Goal: Information Seeking & Learning: Check status

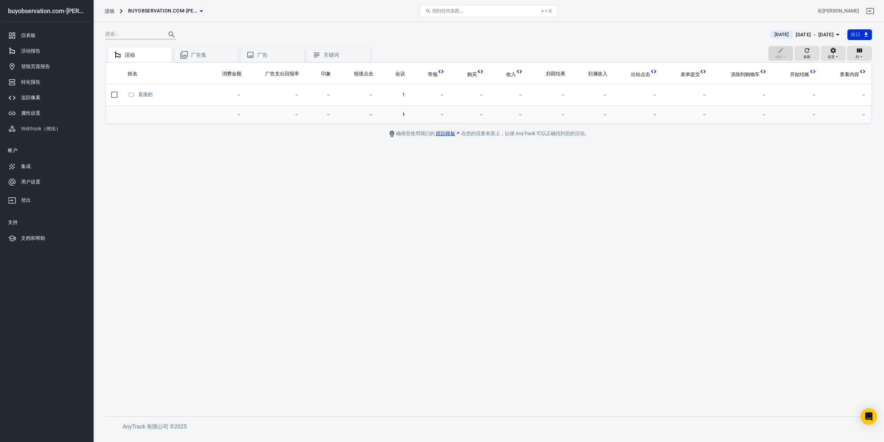
click at [52, 97] on div "追踪像素" at bounding box center [53, 97] width 64 height 7
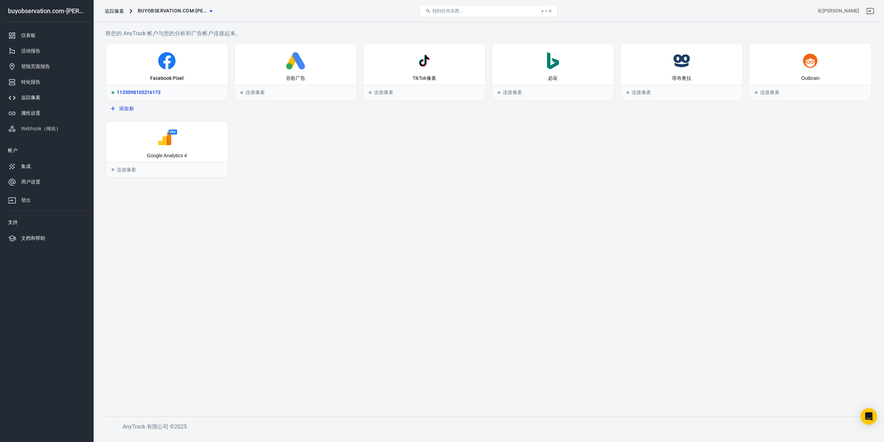
click at [175, 93] on div "1135098105216173" at bounding box center [167, 92] width 122 height 15
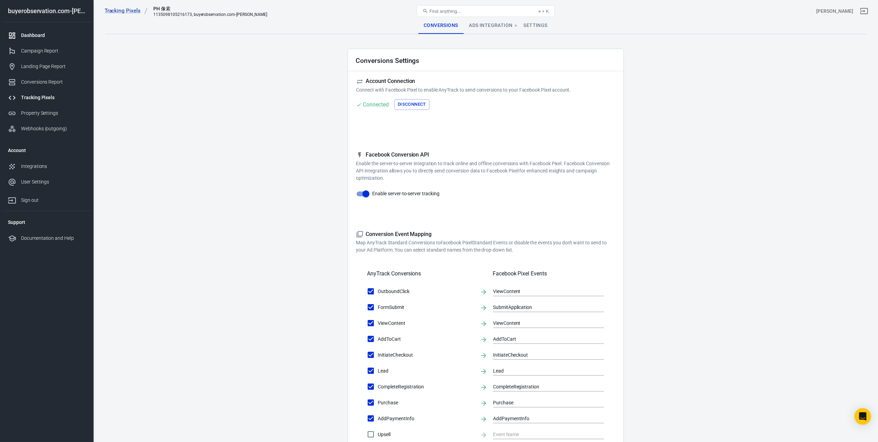
click at [34, 36] on div "Dashboard" at bounding box center [53, 35] width 64 height 7
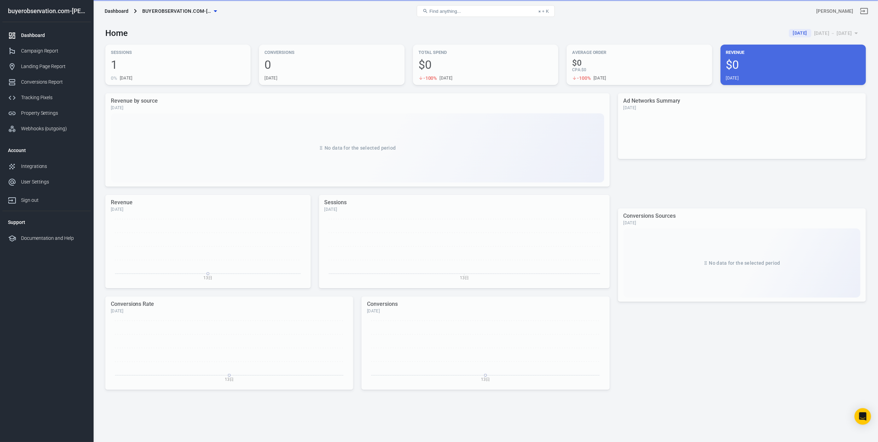
click at [189, 13] on span "buyerobservation.com-唐献文" at bounding box center [176, 11] width 69 height 9
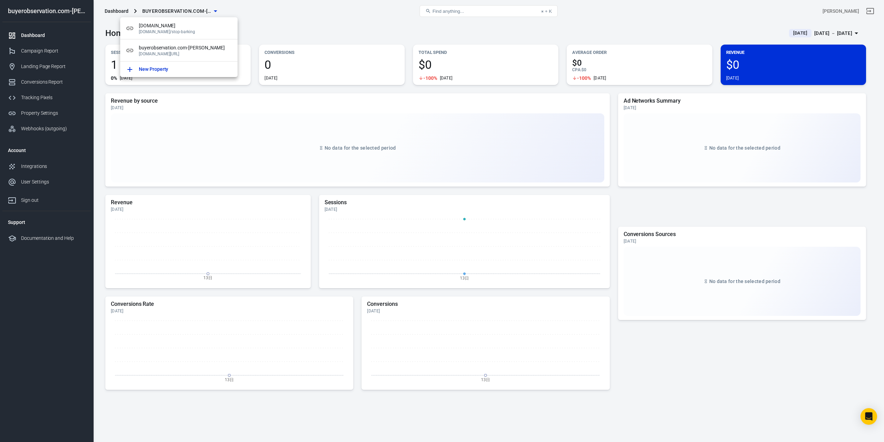
click at [189, 13] on div at bounding box center [442, 221] width 884 height 442
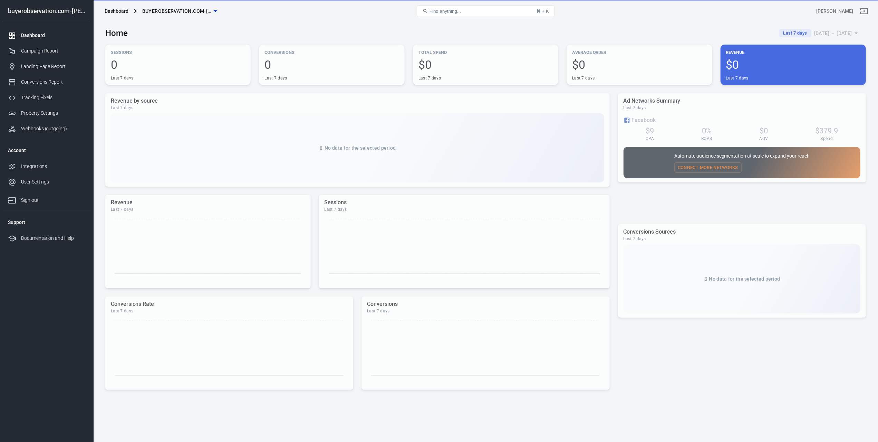
click at [184, 12] on span "buyerobservation.com-唐献文" at bounding box center [176, 11] width 69 height 9
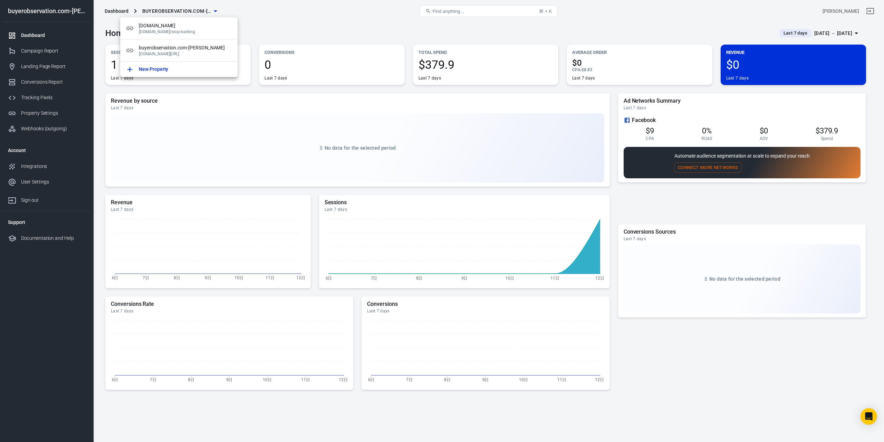
click at [184, 12] on div at bounding box center [442, 221] width 884 height 442
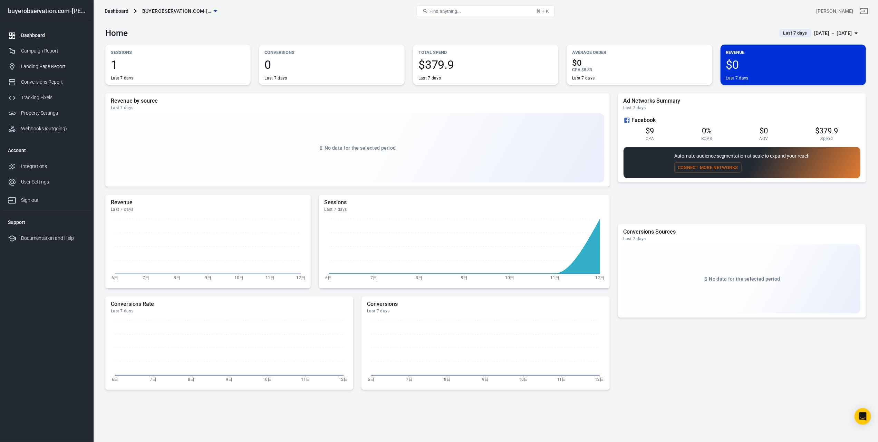
click at [191, 9] on span "buyerobservation.com-唐献文" at bounding box center [176, 11] width 69 height 9
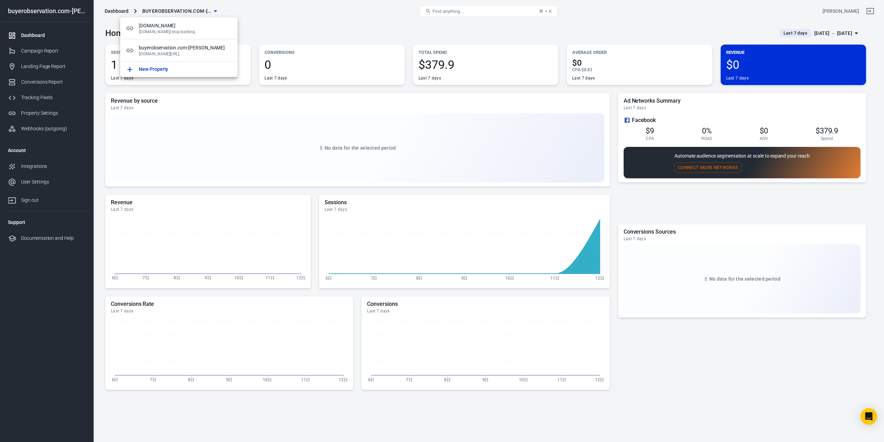
click at [191, 9] on div at bounding box center [442, 221] width 884 height 442
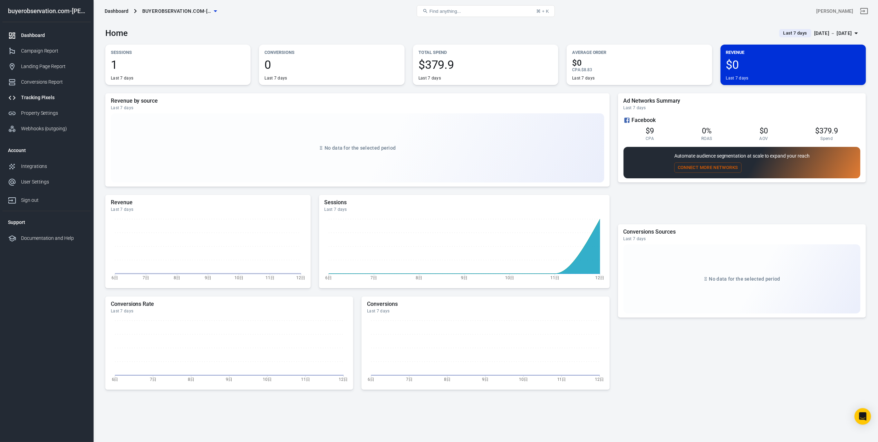
click at [50, 96] on div "Tracking Pixels" at bounding box center [53, 97] width 64 height 7
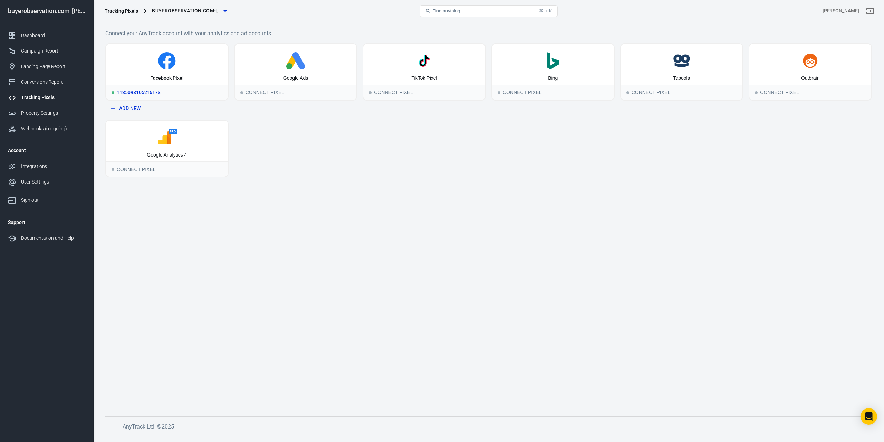
click at [173, 93] on div "1135098105216173" at bounding box center [167, 92] width 122 height 15
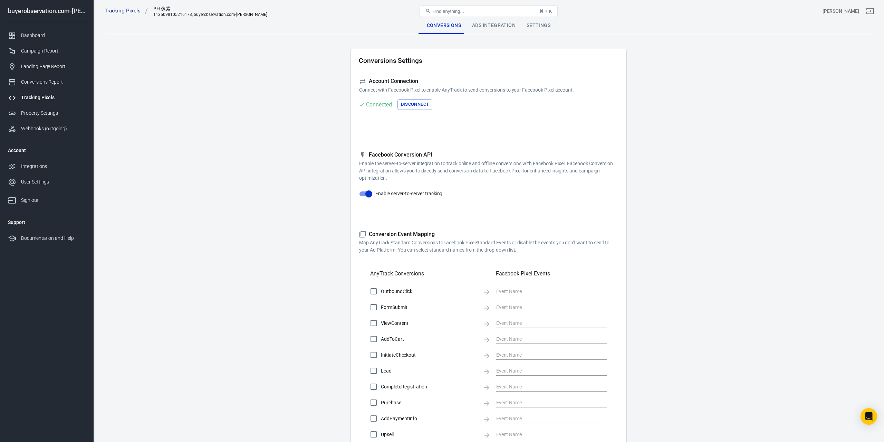
checkbox input "true"
type input "ViewContent"
checkbox input "true"
type input "SubmitApplication"
checkbox input "true"
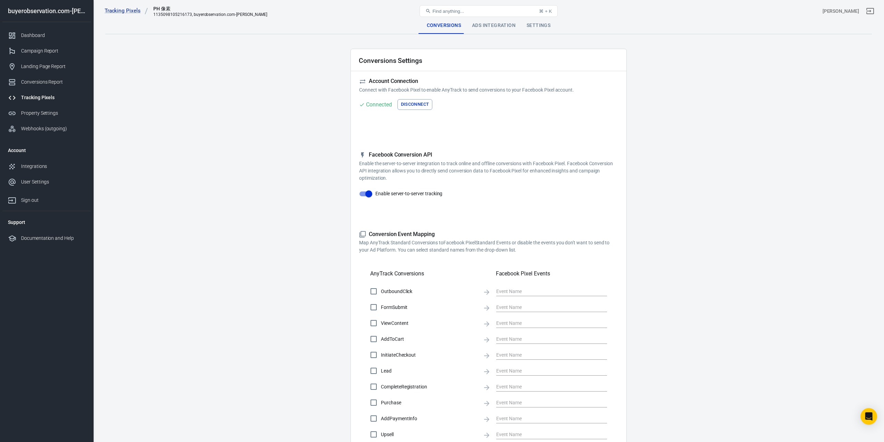
type input "ViewContent"
checkbox input "true"
type input "AddToCart"
checkbox input "true"
type input "InitiateCheckout"
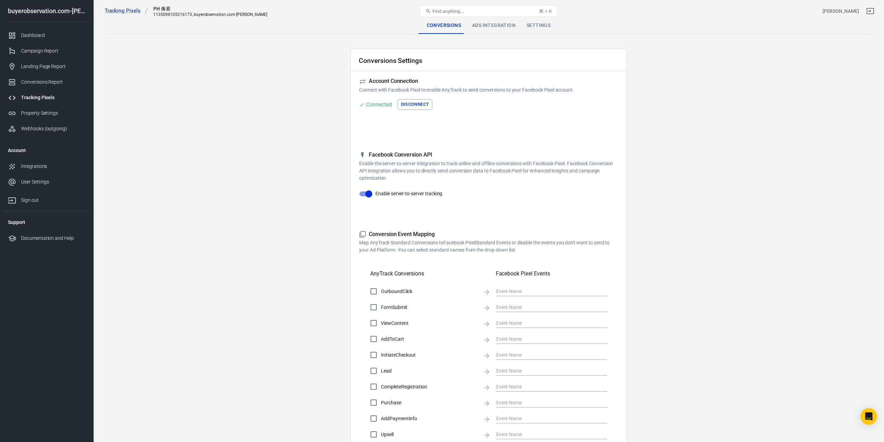
checkbox input "true"
type input "Lead"
checkbox input "true"
type input "CompleteRegistration"
checkbox input "true"
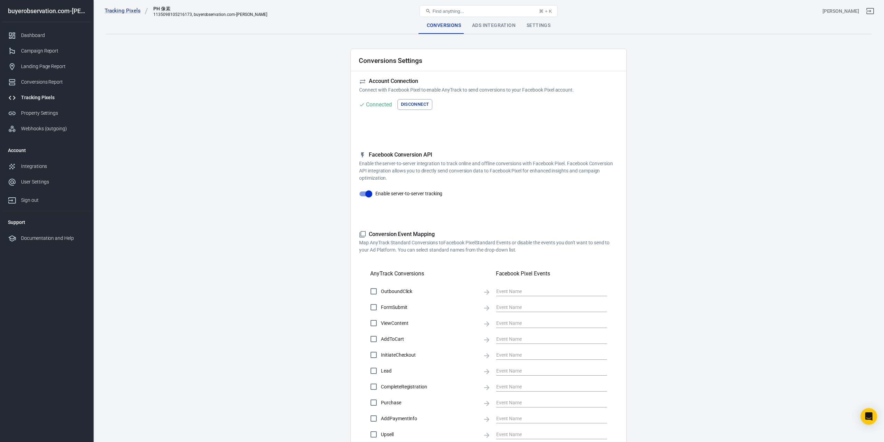
type input "Purchase"
checkbox input "true"
type input "AddPaymentInfo"
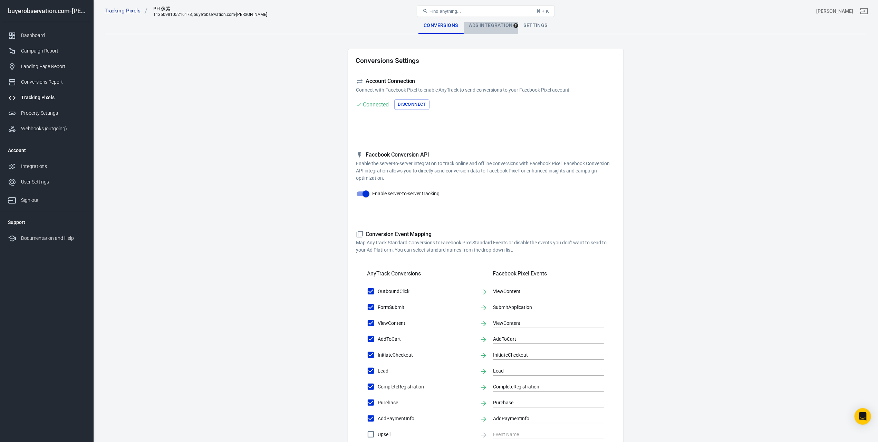
click at [488, 27] on div "Ads Integration" at bounding box center [491, 25] width 55 height 17
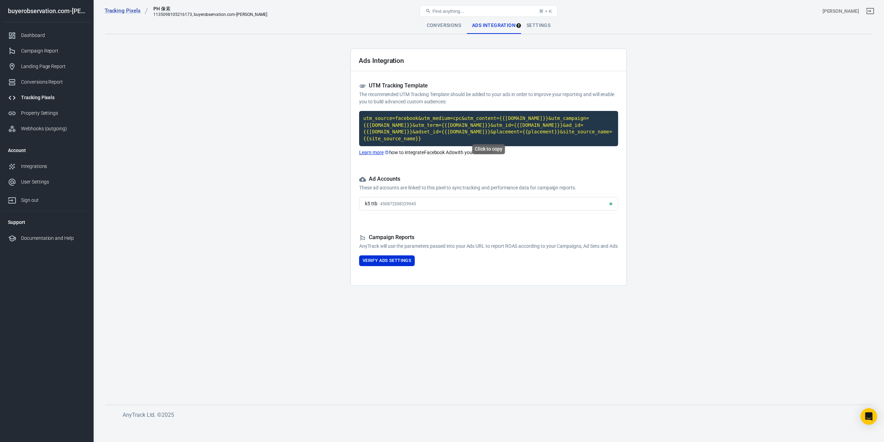
click at [432, 125] on code "utm_source=facebook&utm_medium=cpc&utm_content={{adset.name}}&utm_campaign={{ca…" at bounding box center [488, 128] width 259 height 35
click at [401, 262] on button "Verify Ads Settings" at bounding box center [387, 260] width 56 height 11
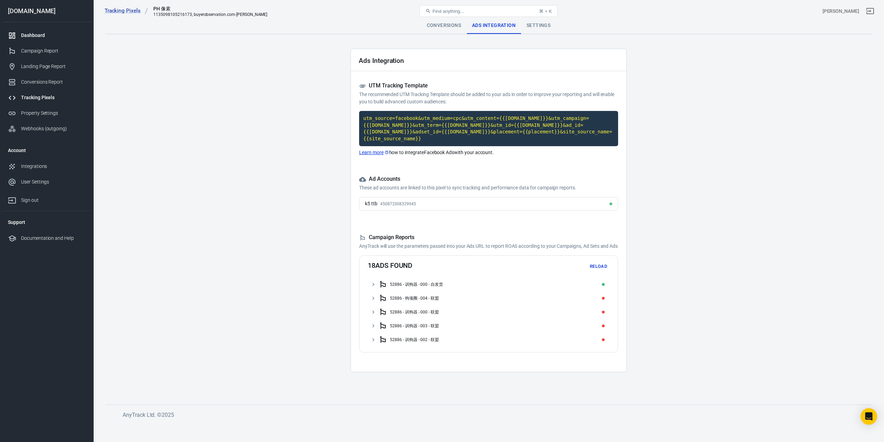
click at [49, 39] on link "Dashboard" at bounding box center [46, 36] width 88 height 16
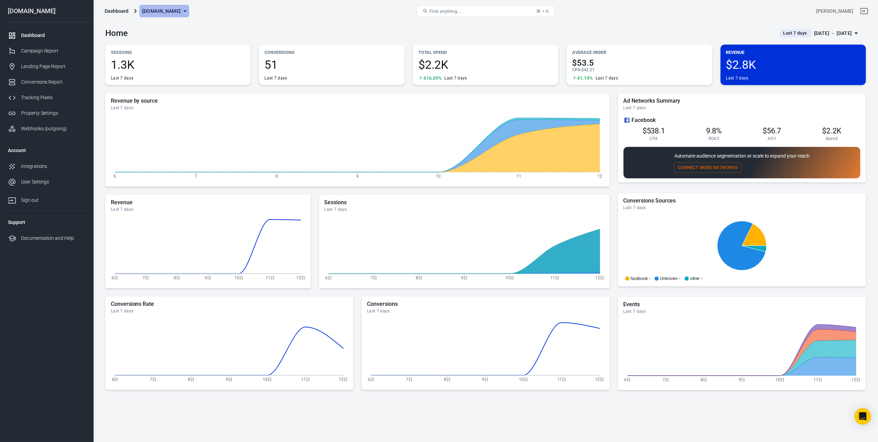
click at [159, 11] on span "acngppze.buzz" at bounding box center [161, 11] width 39 height 9
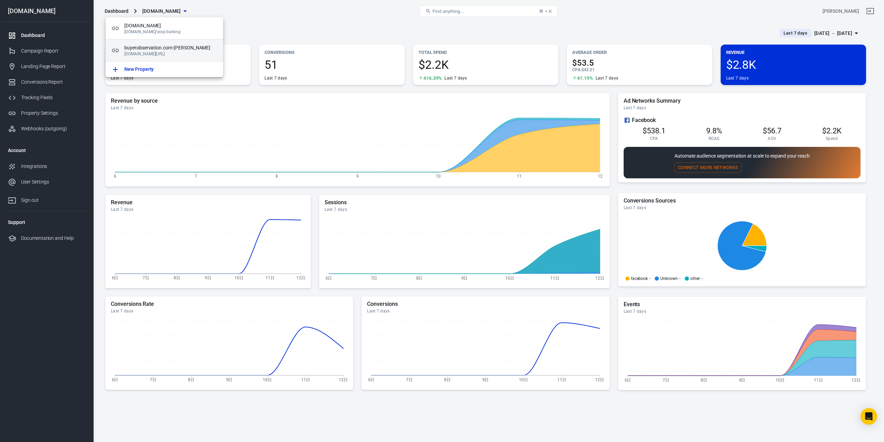
click at [153, 50] on span "buyerobservation.com-唐献文" at bounding box center [170, 47] width 93 height 7
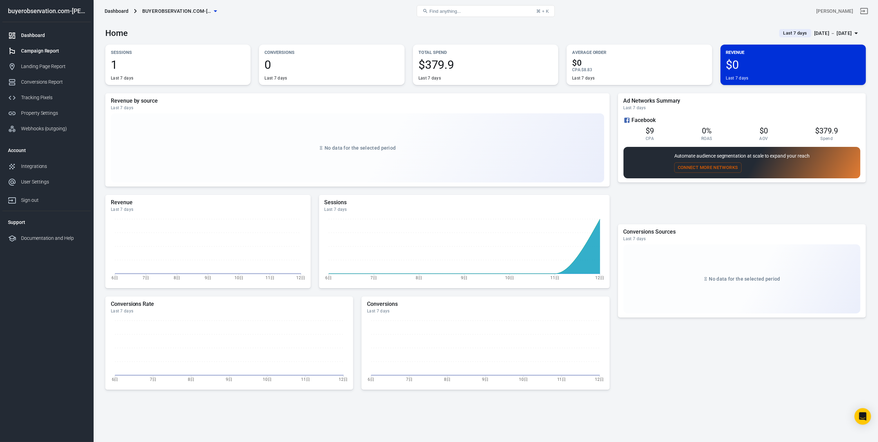
click at [57, 54] on div "Campaign Report" at bounding box center [53, 50] width 64 height 7
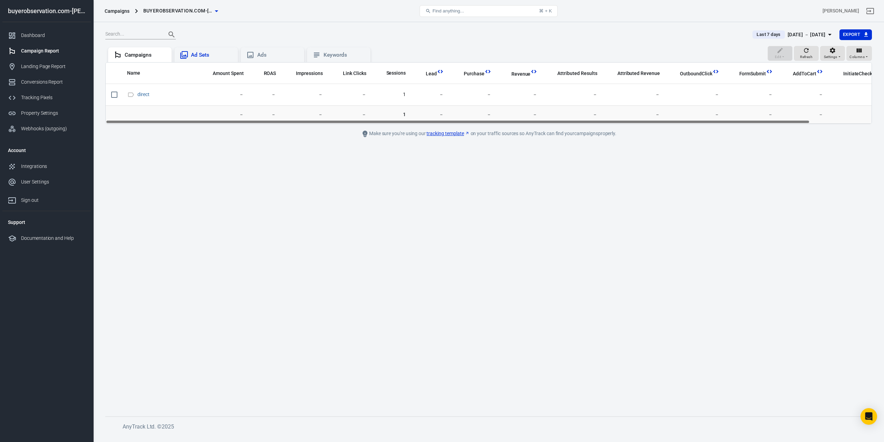
click at [202, 57] on div "Ad Sets" at bounding box center [211, 54] width 41 height 7
click at [266, 52] on div "Ads" at bounding box center [277, 54] width 41 height 7
click at [329, 54] on div "Keywords" at bounding box center [344, 54] width 41 height 7
click at [207, 58] on div "Ad Sets" at bounding box center [211, 54] width 41 height 7
click at [125, 55] on div "Campaigns" at bounding box center [145, 54] width 41 height 7
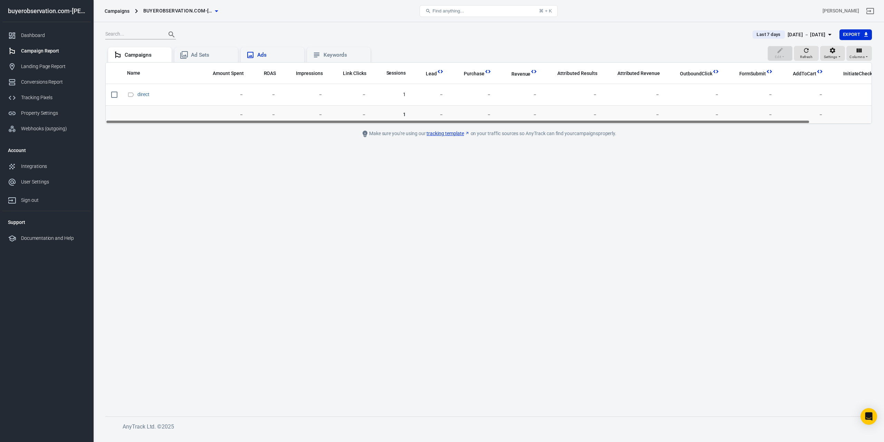
click at [272, 53] on div "Ads" at bounding box center [277, 54] width 41 height 7
click at [331, 56] on div "Keywords" at bounding box center [344, 54] width 41 height 7
click at [64, 75] on link "Conversions Report" at bounding box center [46, 82] width 88 height 16
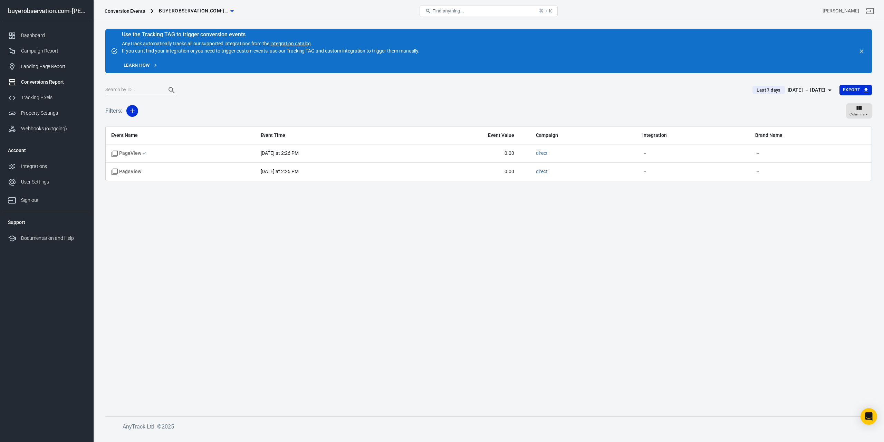
click at [56, 85] on div "Conversions Report" at bounding box center [53, 81] width 64 height 7
click at [50, 99] on div "Tracking Pixels" at bounding box center [53, 97] width 64 height 7
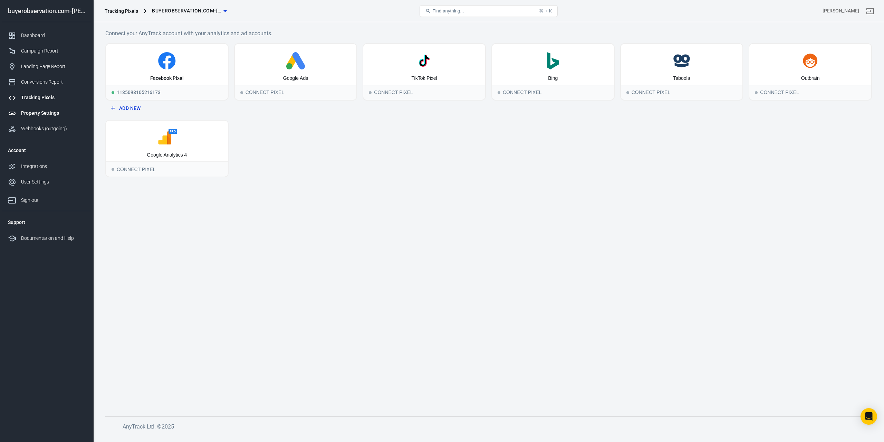
click at [46, 116] on div "Property Settings" at bounding box center [53, 112] width 64 height 7
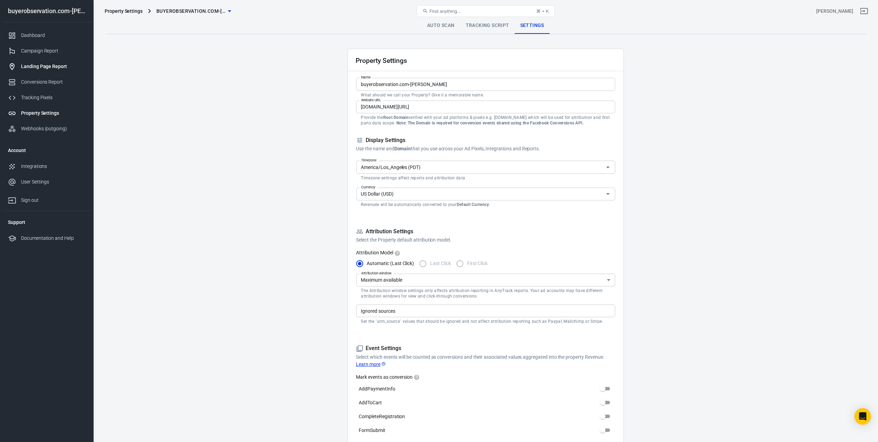
click at [51, 69] on div "Landing Page Report" at bounding box center [53, 66] width 64 height 7
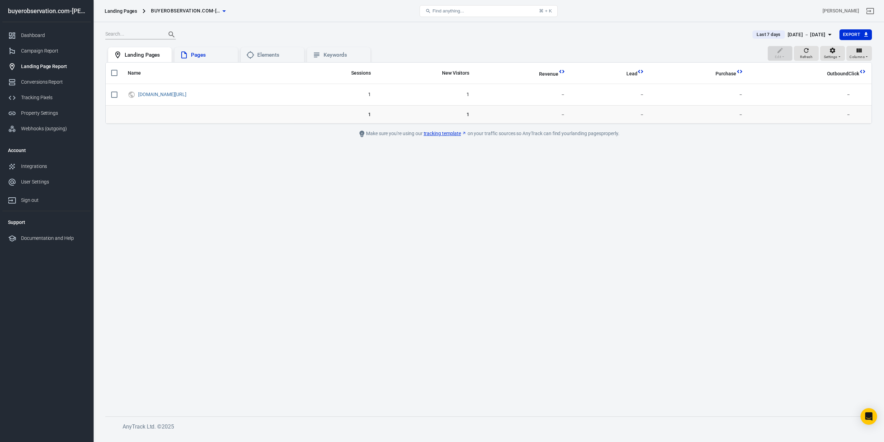
click at [211, 56] on div "Pages" at bounding box center [211, 54] width 41 height 7
click at [271, 55] on div "Elements" at bounding box center [277, 54] width 41 height 7
click at [329, 56] on div "Keywords" at bounding box center [344, 54] width 41 height 7
click at [47, 54] on div "Campaign Report" at bounding box center [53, 50] width 64 height 7
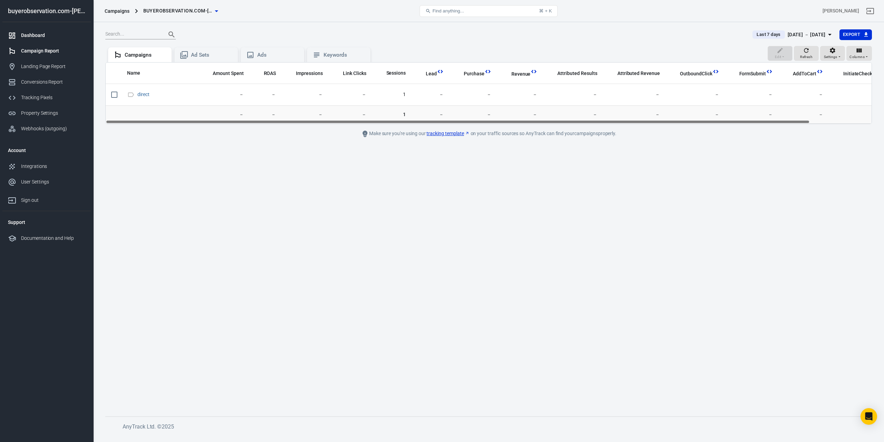
click at [47, 38] on div "Dashboard" at bounding box center [53, 35] width 64 height 7
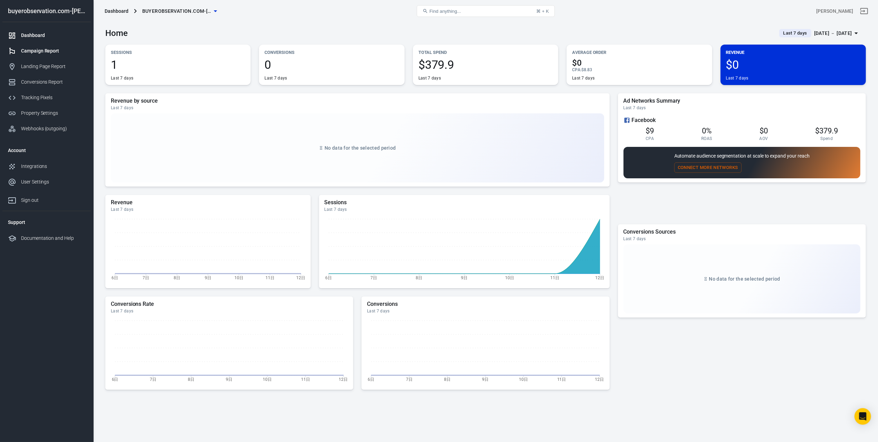
click at [49, 51] on div "Campaign Report" at bounding box center [53, 50] width 64 height 7
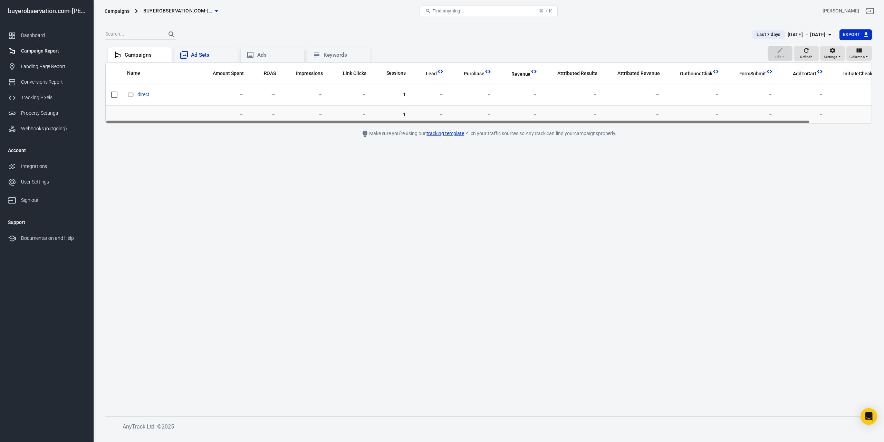
click at [220, 53] on div "Ad Sets" at bounding box center [211, 54] width 41 height 7
click at [260, 54] on div "Ads" at bounding box center [277, 54] width 41 height 7
click at [205, 53] on div "Ad Sets" at bounding box center [211, 54] width 41 height 7
click at [145, 55] on div "Campaigns" at bounding box center [145, 54] width 41 height 7
click at [339, 56] on div "Keywords" at bounding box center [344, 54] width 41 height 7
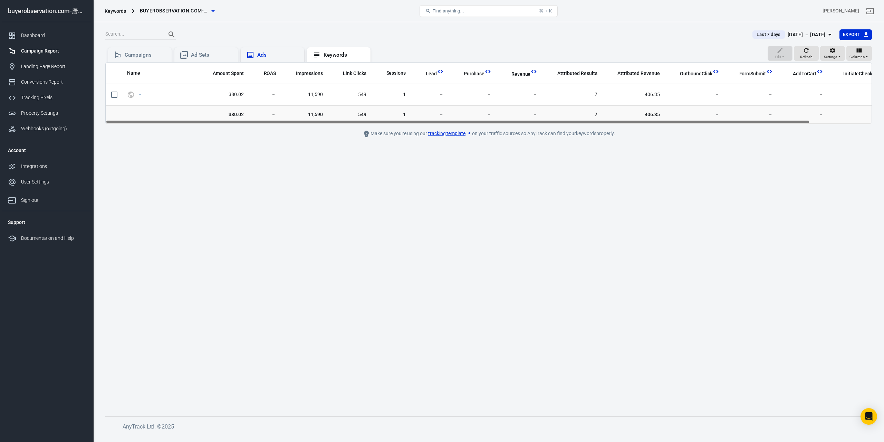
click at [286, 55] on div "Ads" at bounding box center [277, 54] width 41 height 7
click at [216, 55] on div "Ad Sets" at bounding box center [211, 54] width 41 height 7
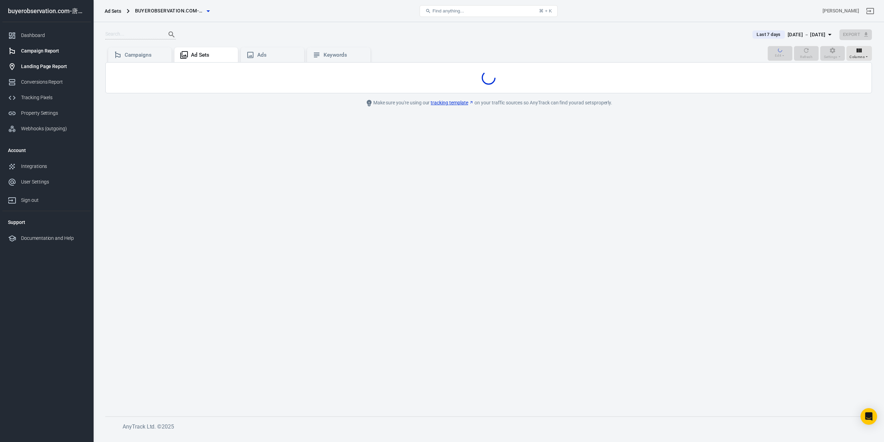
click at [59, 73] on link "Landing Page Report" at bounding box center [46, 67] width 88 height 16
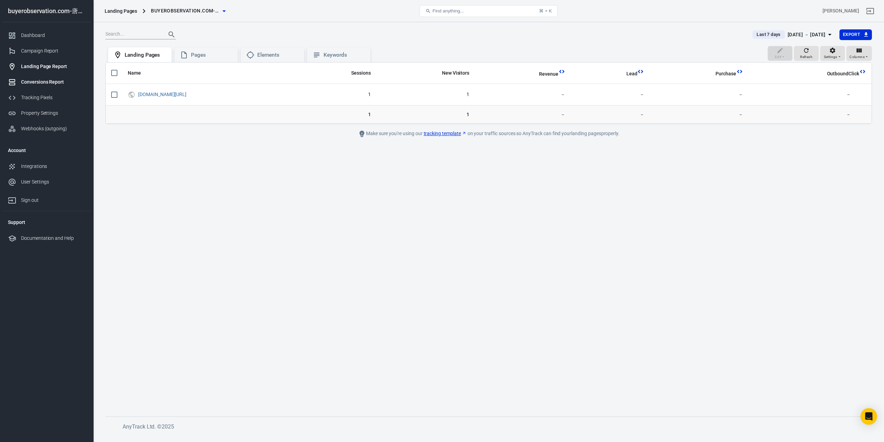
click at [53, 82] on div "Conversions Report" at bounding box center [53, 81] width 64 height 7
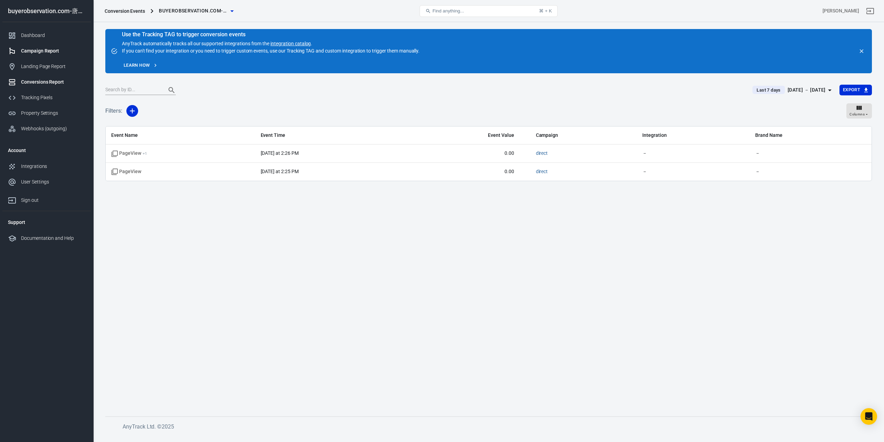
click at [53, 49] on div "Campaign Report" at bounding box center [53, 50] width 64 height 7
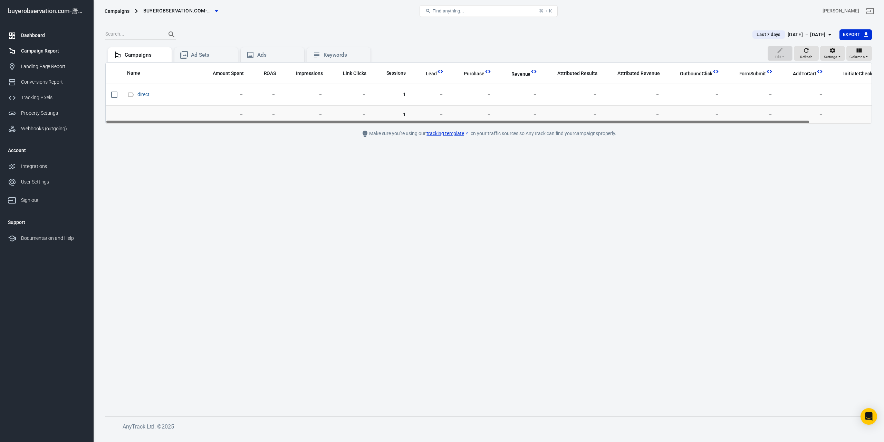
click at [53, 36] on div "Dashboard" at bounding box center [53, 35] width 64 height 7
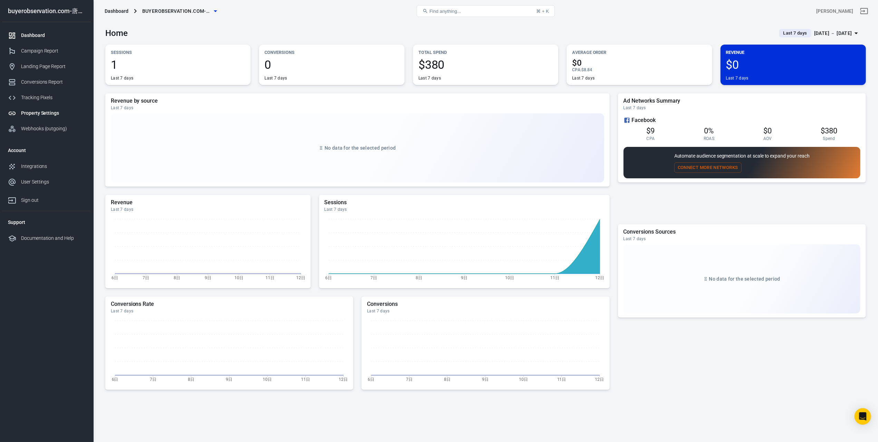
click at [52, 114] on div "Property Settings" at bounding box center [53, 112] width 64 height 7
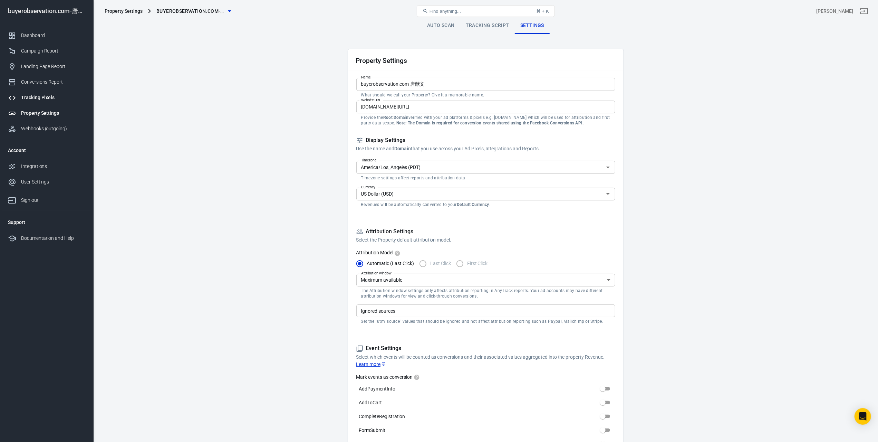
click at [52, 98] on div "Tracking Pixels" at bounding box center [53, 97] width 64 height 7
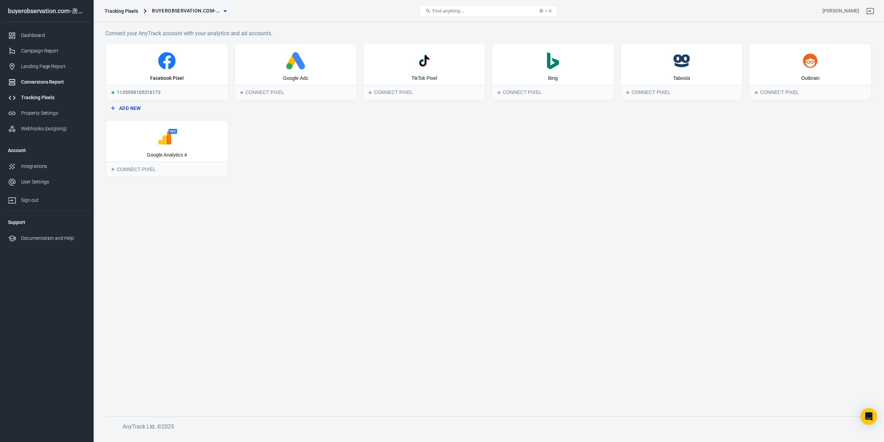
click at [53, 87] on link "Conversions Report" at bounding box center [46, 82] width 88 height 16
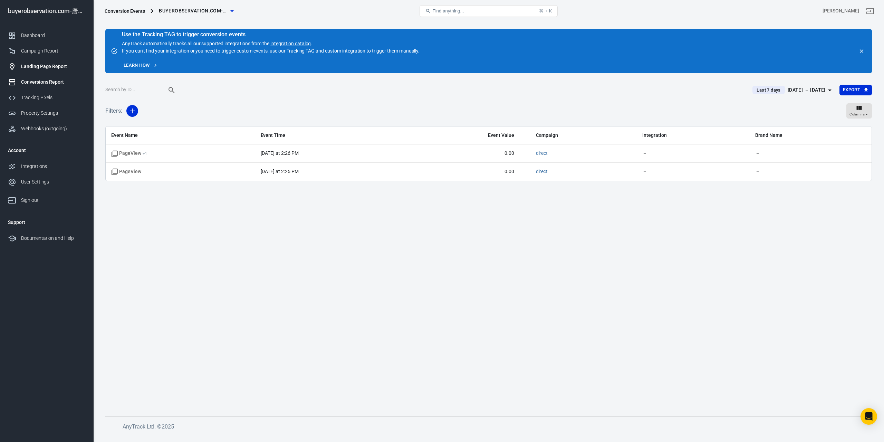
click at [58, 69] on div "Landing Page Report" at bounding box center [53, 66] width 64 height 7
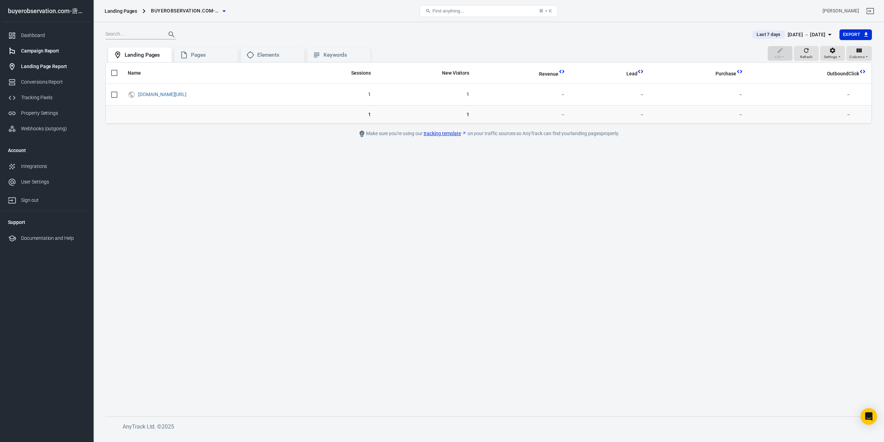
click at [61, 55] on link "Campaign Report" at bounding box center [46, 51] width 88 height 16
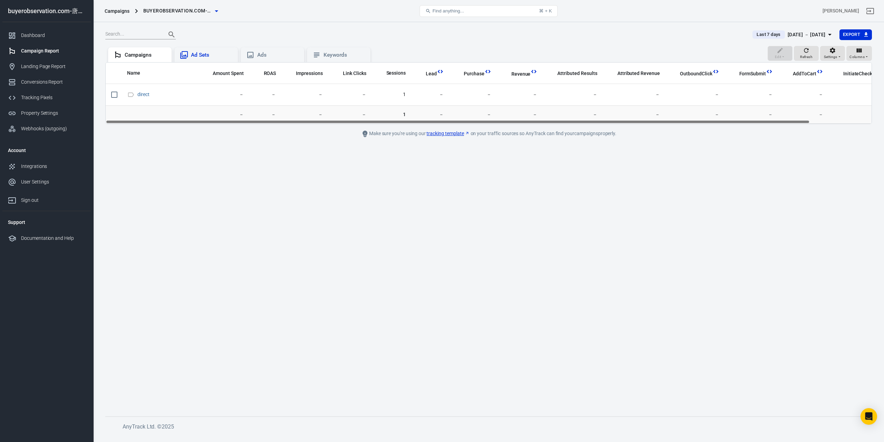
click at [215, 56] on div "Ad Sets" at bounding box center [211, 54] width 41 height 7
click at [265, 55] on div "Ads" at bounding box center [277, 54] width 41 height 7
click at [326, 56] on div "Keywords" at bounding box center [344, 54] width 41 height 7
click at [274, 56] on div "Ads" at bounding box center [277, 54] width 41 height 7
click at [212, 51] on div "Ad Sets" at bounding box center [211, 54] width 41 height 7
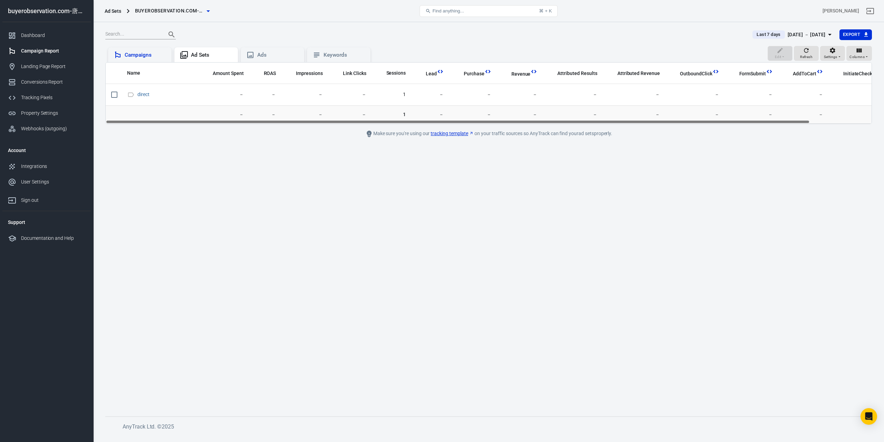
click at [155, 52] on div "Campaigns" at bounding box center [145, 54] width 41 height 7
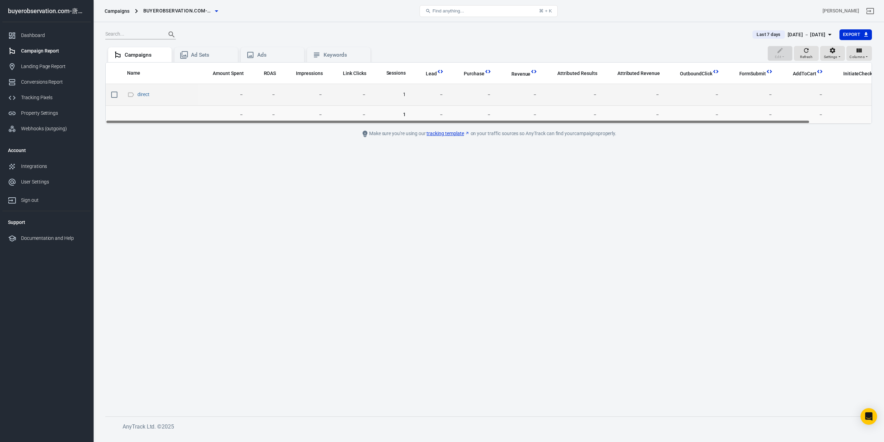
click at [193, 89] on td "direct" at bounding box center [160, 95] width 77 height 22
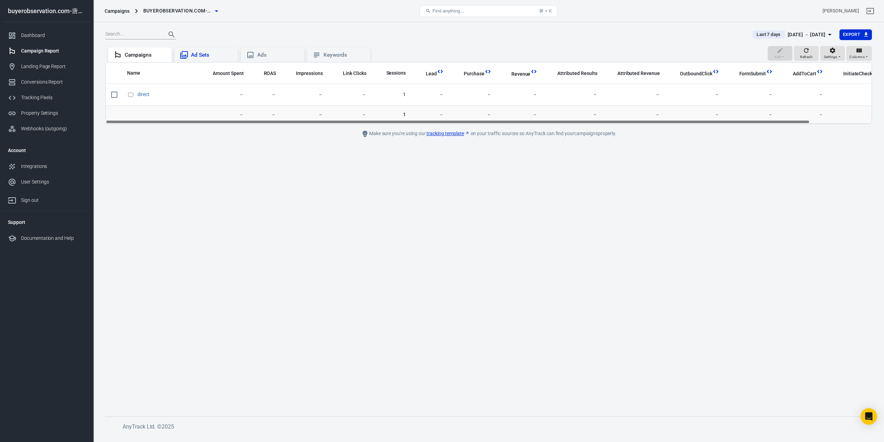
click at [196, 56] on div "Ad Sets" at bounding box center [211, 54] width 41 height 7
click at [196, 91] on td "direct" at bounding box center [160, 95] width 77 height 22
click at [146, 58] on div "Campaigns" at bounding box center [145, 54] width 41 height 7
click at [271, 55] on div "Ads" at bounding box center [277, 54] width 41 height 7
click at [325, 55] on div "Keywords" at bounding box center [344, 54] width 41 height 7
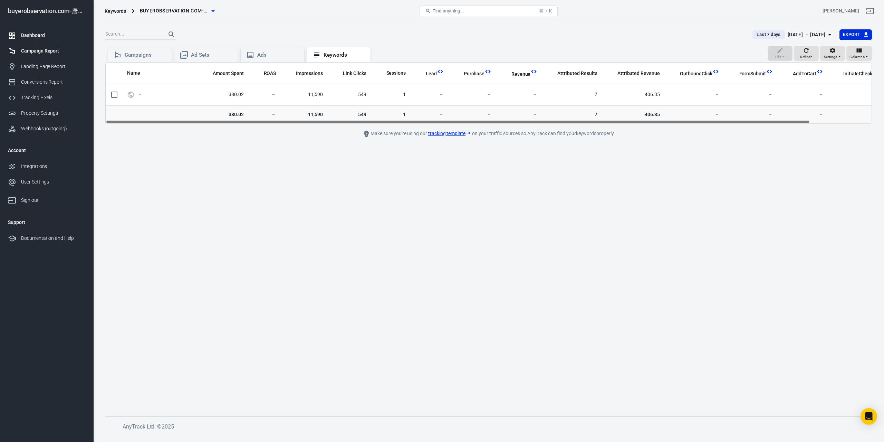
click at [52, 37] on div "Dashboard" at bounding box center [53, 35] width 64 height 7
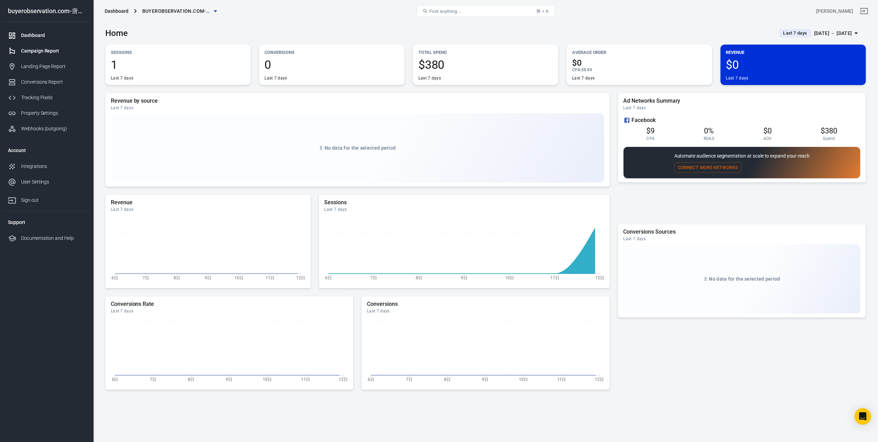
click at [58, 52] on div "Campaign Report" at bounding box center [53, 50] width 64 height 7
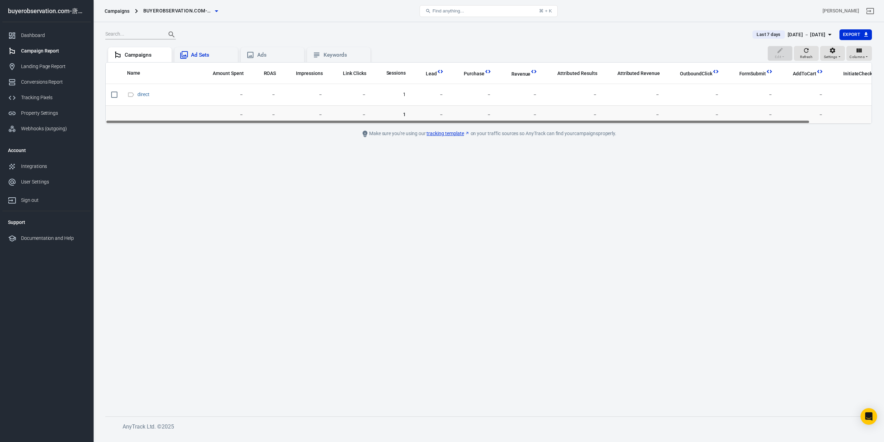
click at [218, 52] on div "Ad Sets" at bounding box center [211, 54] width 41 height 7
click at [268, 56] on div "Ads" at bounding box center [277, 54] width 41 height 7
click at [320, 56] on icon at bounding box center [317, 55] width 8 height 8
click at [193, 55] on div "Ad Sets" at bounding box center [211, 54] width 41 height 7
click at [145, 55] on div "Campaigns" at bounding box center [145, 54] width 41 height 7
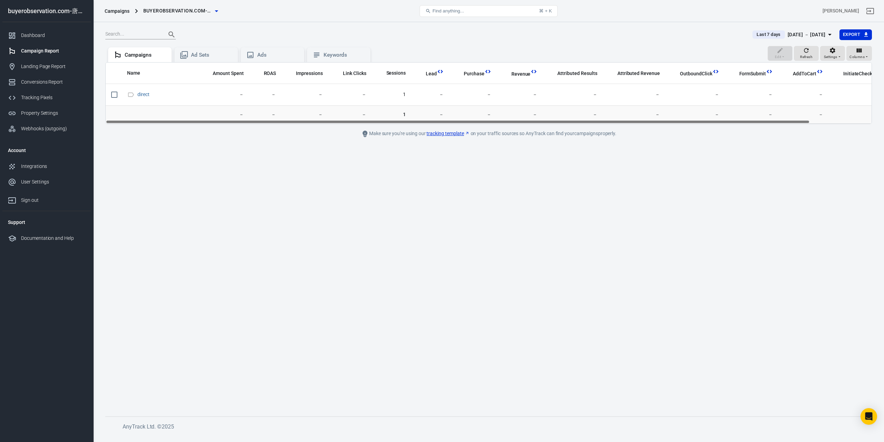
click at [173, 11] on span "buyerobservation.com-唐献文" at bounding box center [177, 11] width 69 height 9
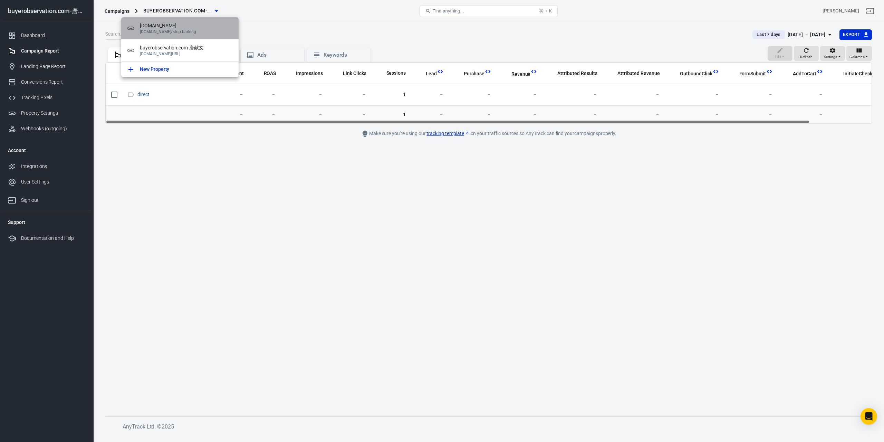
click at [169, 26] on span "[DOMAIN_NAME]" at bounding box center [186, 25] width 93 height 7
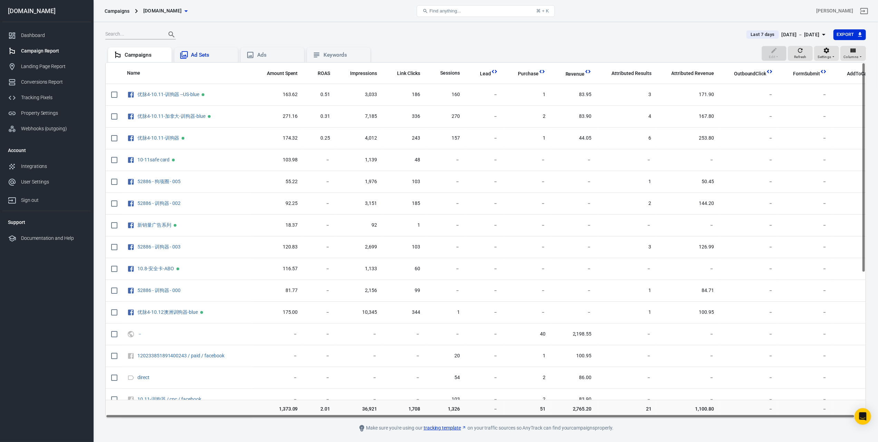
click at [208, 56] on div "Ad Sets" at bounding box center [211, 54] width 41 height 7
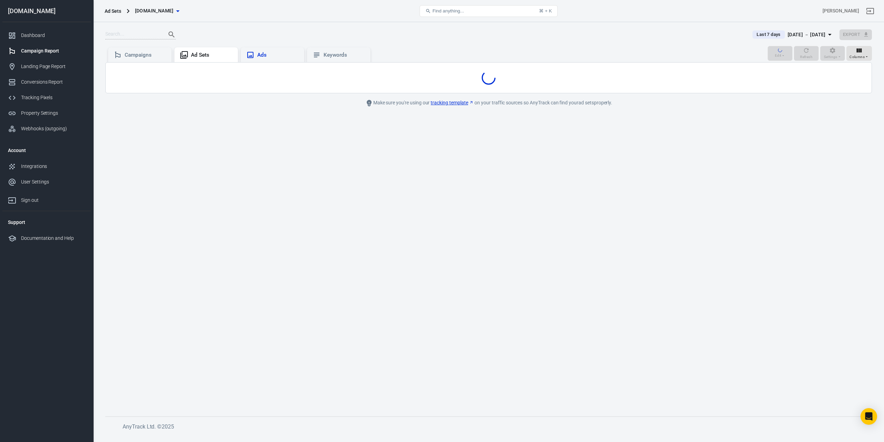
click at [265, 53] on div "Ads" at bounding box center [277, 54] width 41 height 7
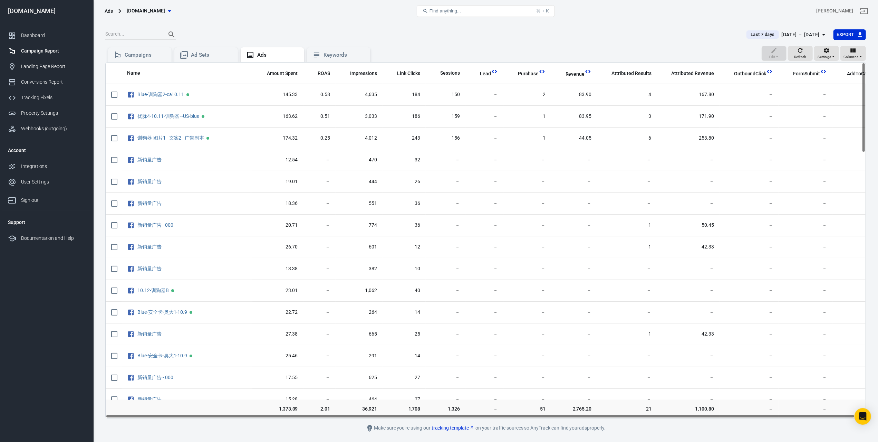
click at [154, 11] on span "acngppze.buzz" at bounding box center [146, 11] width 39 height 9
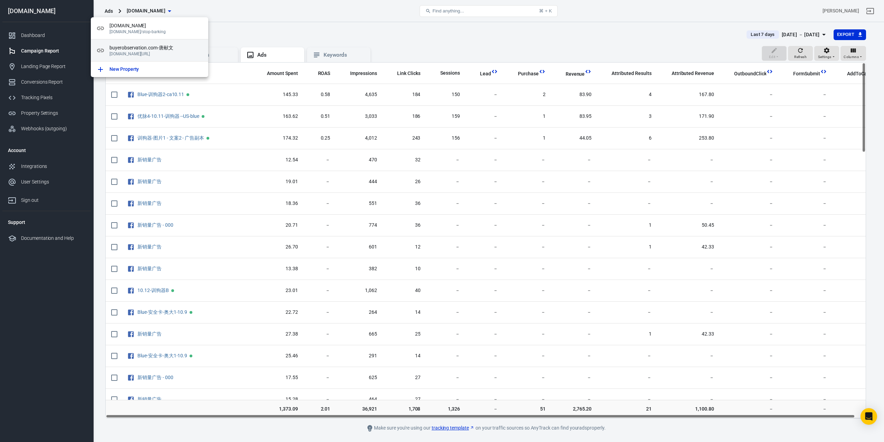
click at [150, 53] on p "buyerobservation.com/stop-barking" at bounding box center [155, 53] width 93 height 5
radio input "false"
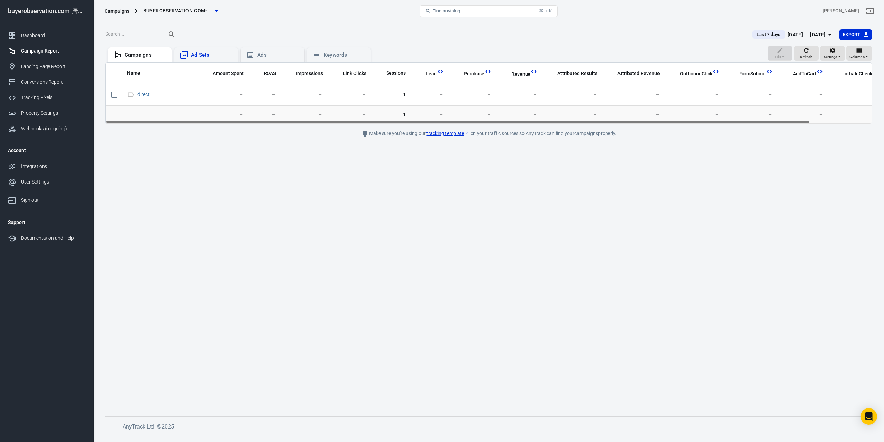
click at [208, 54] on div "Ad Sets" at bounding box center [211, 54] width 41 height 7
click at [259, 57] on div "Ads" at bounding box center [277, 54] width 41 height 7
click at [335, 51] on div "Keywords" at bounding box center [344, 54] width 41 height 7
click at [289, 56] on div "Ads" at bounding box center [277, 54] width 41 height 7
click at [226, 54] on div "Ad Sets" at bounding box center [211, 54] width 41 height 7
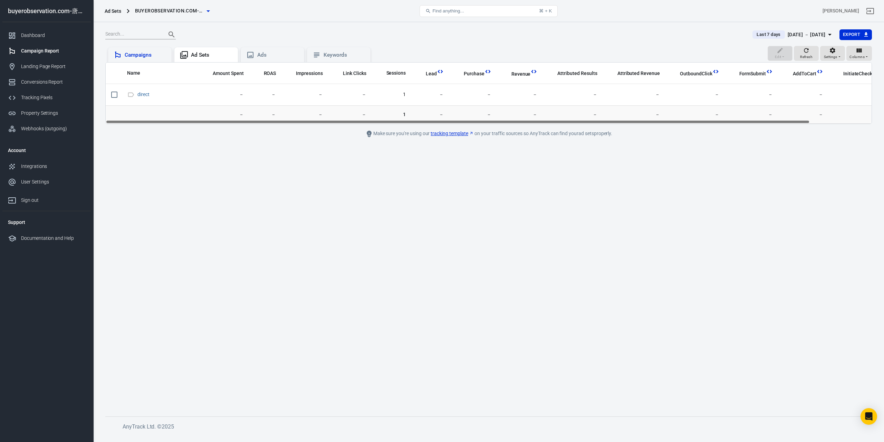
click at [155, 59] on div "Campaigns" at bounding box center [140, 54] width 64 height 15
click at [198, 54] on div "Ad Sets" at bounding box center [211, 54] width 41 height 7
click at [271, 54] on div "Ads" at bounding box center [277, 54] width 41 height 7
click at [334, 56] on div "Keywords" at bounding box center [344, 54] width 41 height 7
click at [756, 30] on button "Last 7 days Oct 6 － Oct 12, 2025" at bounding box center [793, 34] width 92 height 11
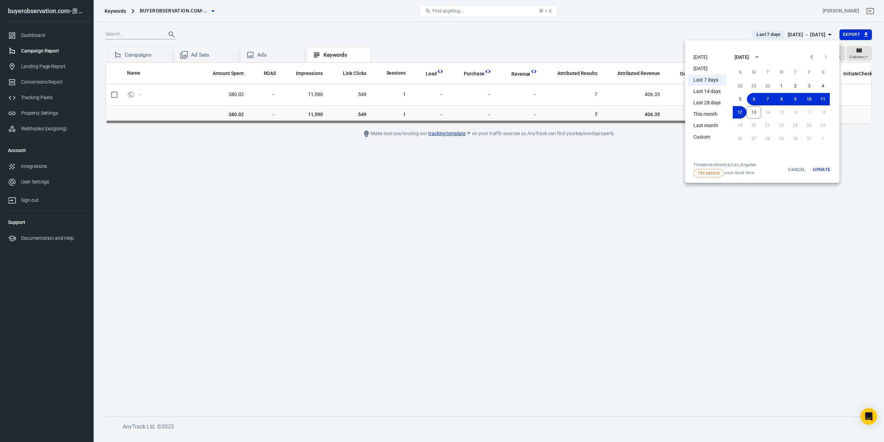
click at [702, 59] on li "[DATE]" at bounding box center [707, 56] width 38 height 11
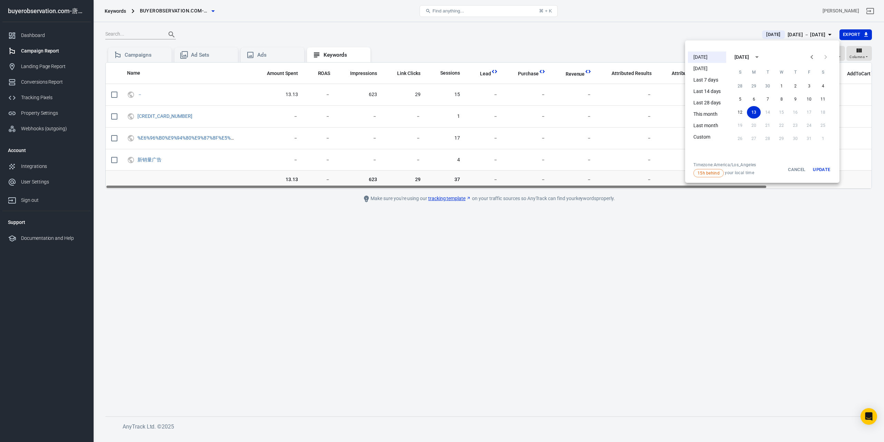
click at [269, 51] on div at bounding box center [442, 221] width 884 height 442
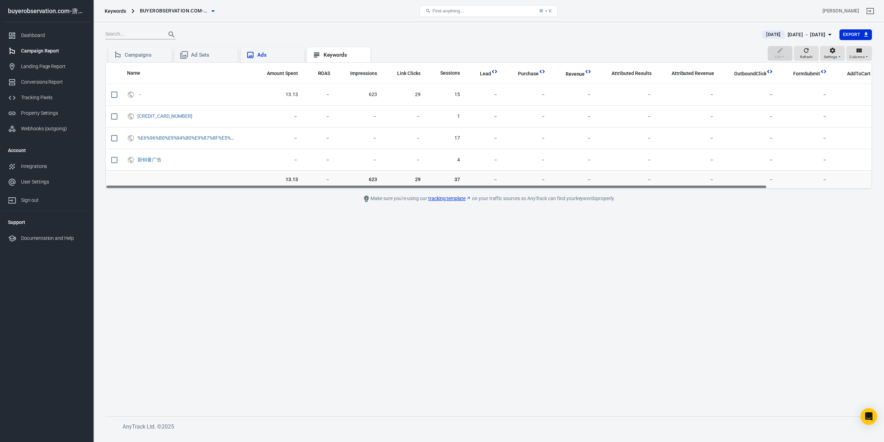
click at [267, 53] on div "Ads" at bounding box center [277, 54] width 41 height 7
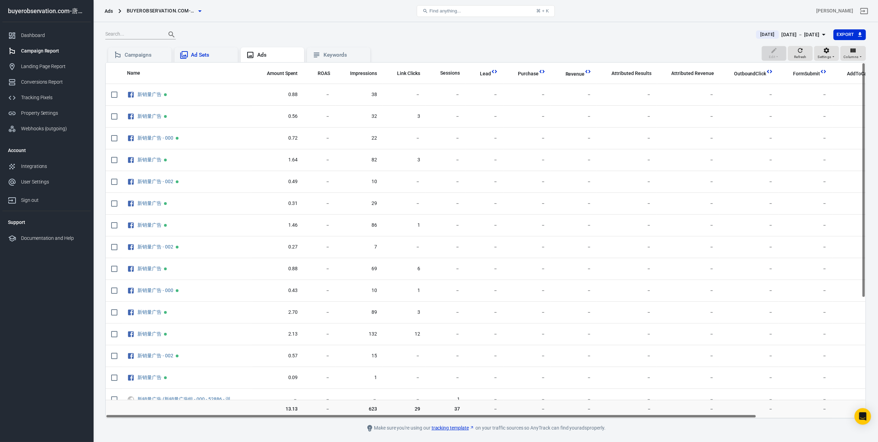
click at [231, 55] on div "Ad Sets" at bounding box center [211, 54] width 41 height 7
click at [161, 56] on div "Campaigns" at bounding box center [145, 54] width 41 height 7
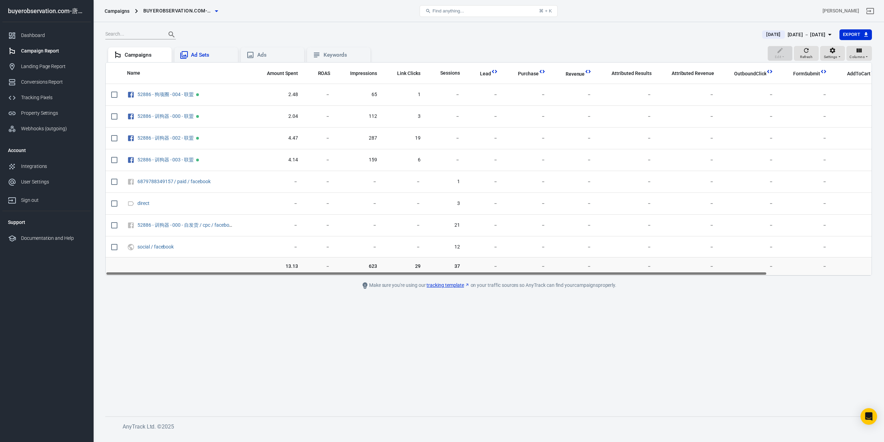
click at [201, 56] on div "Ad Sets" at bounding box center [211, 54] width 41 height 7
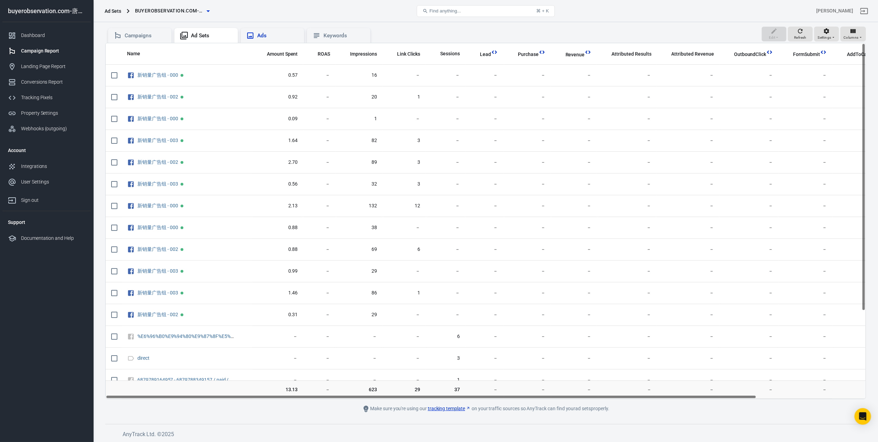
click at [283, 37] on div "Ads" at bounding box center [277, 35] width 41 height 7
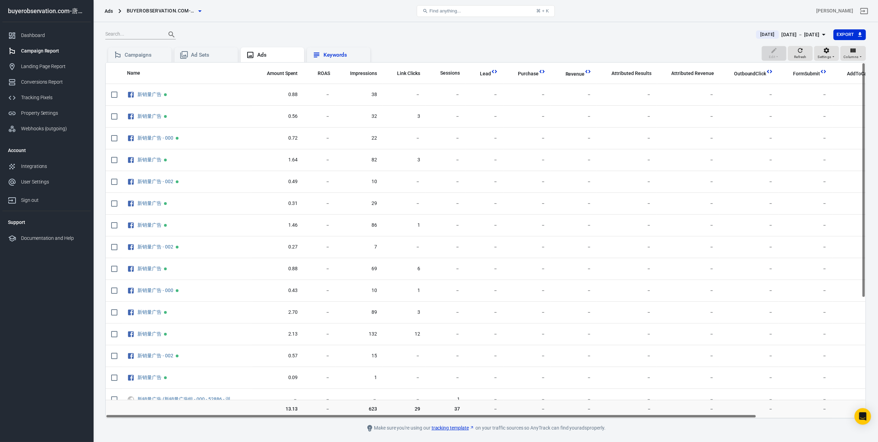
click at [325, 53] on div "Keywords" at bounding box center [344, 54] width 41 height 7
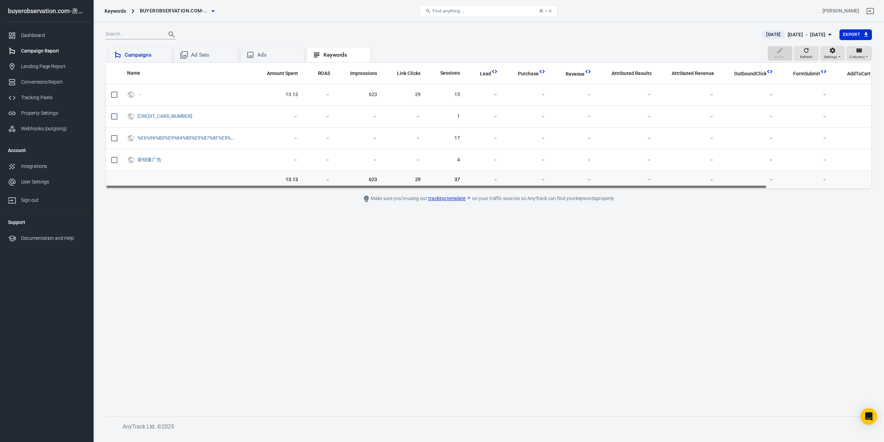
click at [145, 56] on div "Campaigns" at bounding box center [145, 54] width 41 height 7
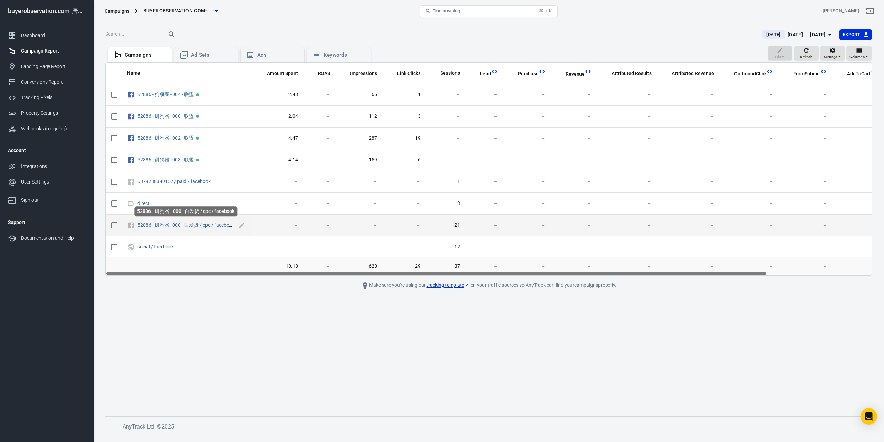
click at [188, 223] on link "52886 - 训狗器 - 000 - 自发货 / cpc / facebook" at bounding box center [185, 225] width 97 height 6
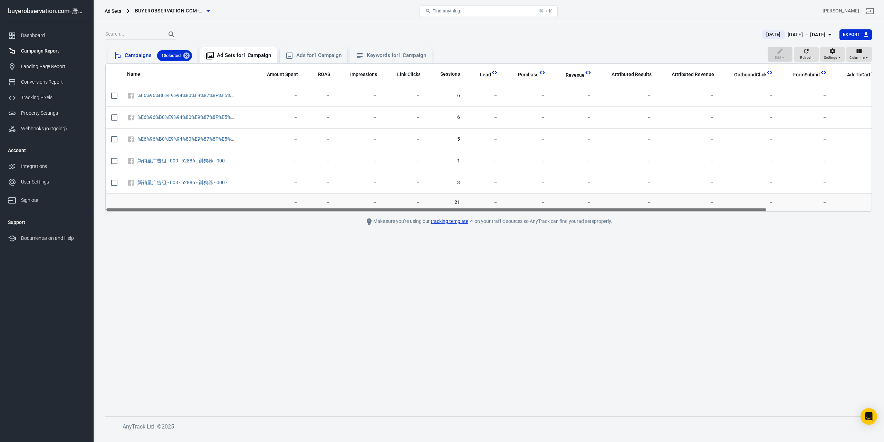
click at [141, 58] on div "Campaigns 1 Selected" at bounding box center [158, 55] width 67 height 11
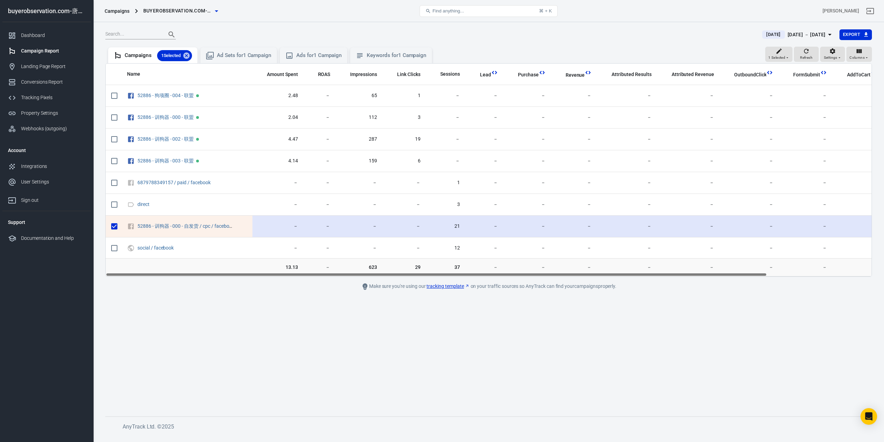
click at [112, 227] on input "scrollable content" at bounding box center [114, 226] width 15 height 15
checkbox input "false"
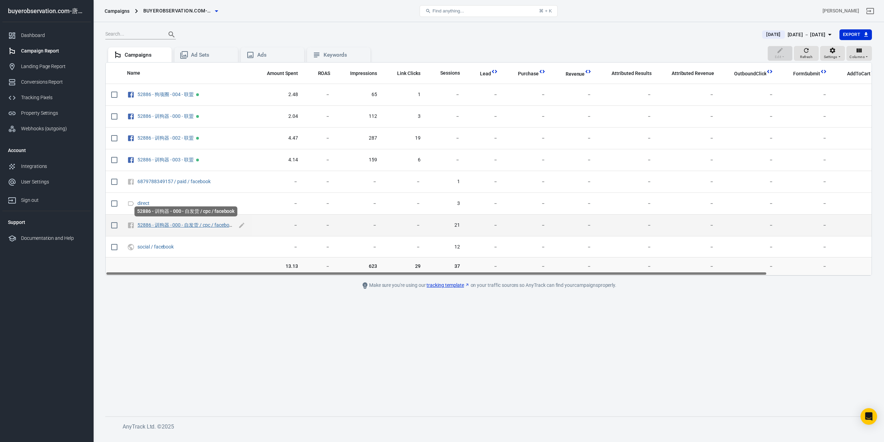
click at [189, 224] on link "52886 - 训狗器 - 000 - 自发货 / cpc / facebook" at bounding box center [185, 225] width 97 height 6
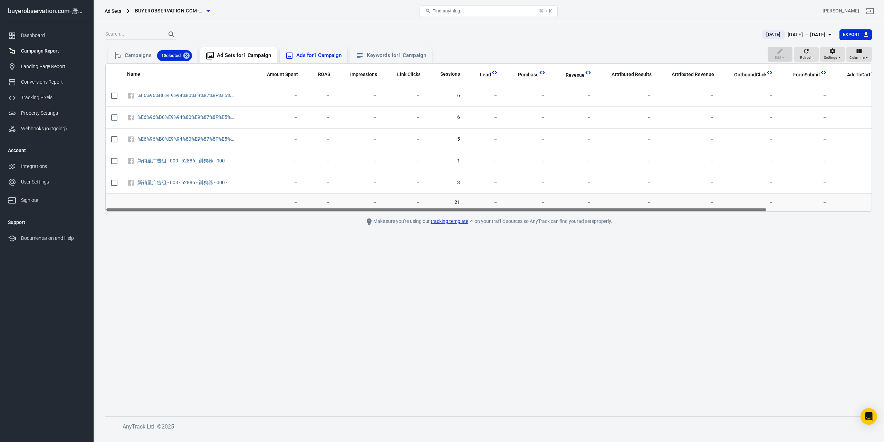
click at [320, 55] on div "Ads for 1 Campaign" at bounding box center [319, 55] width 46 height 7
click at [377, 58] on div "Keywords for 1 Campaign" at bounding box center [397, 55] width 60 height 7
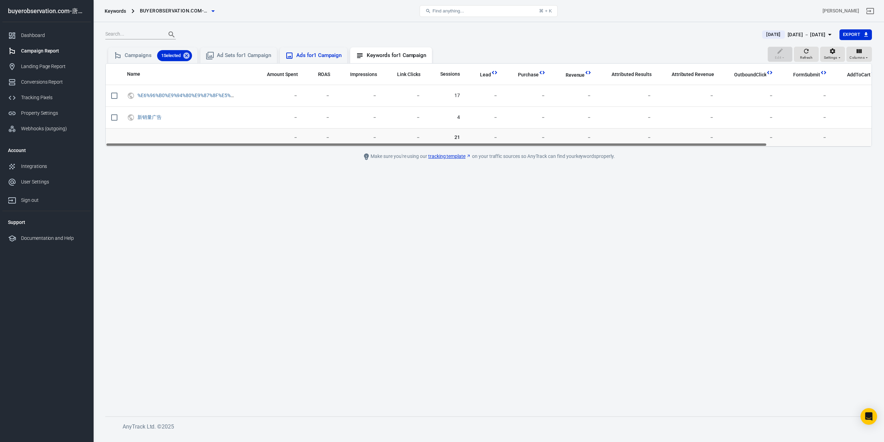
click at [322, 59] on div "Ads for 1 Campaign" at bounding box center [313, 55] width 57 height 8
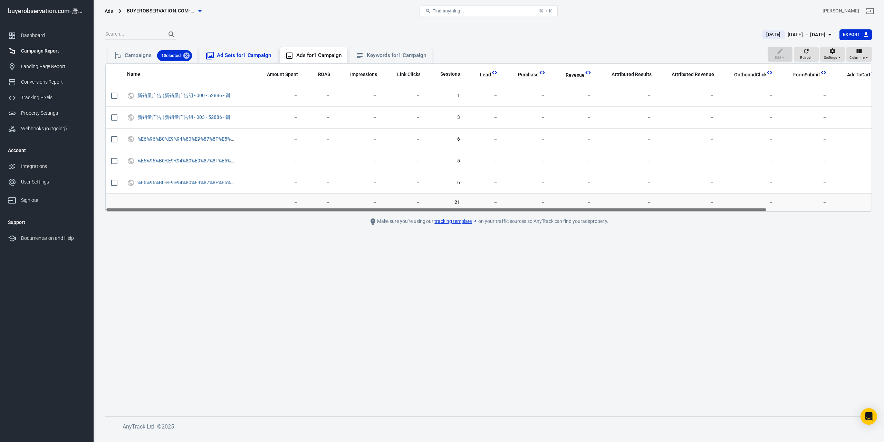
click at [248, 58] on div "Ad Sets for 1 Campaign" at bounding box center [244, 55] width 55 height 7
click at [142, 59] on div "Campaigns 1 Selected" at bounding box center [158, 55] width 67 height 11
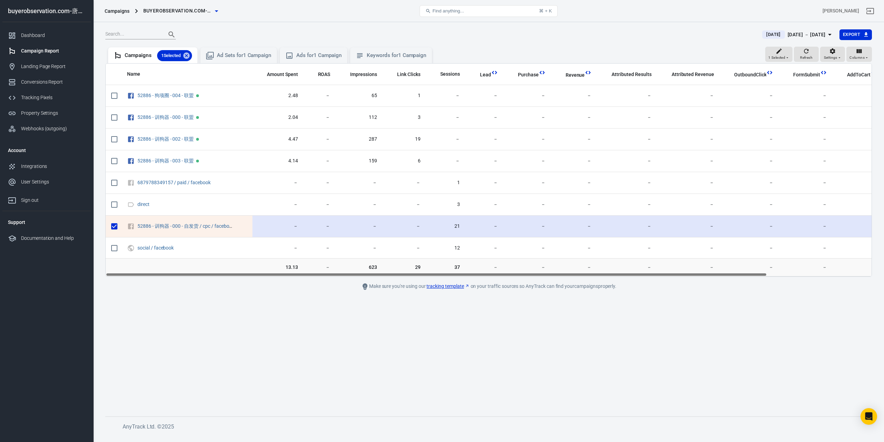
click at [115, 226] on input "scrollable content" at bounding box center [114, 226] width 15 height 15
checkbox input "false"
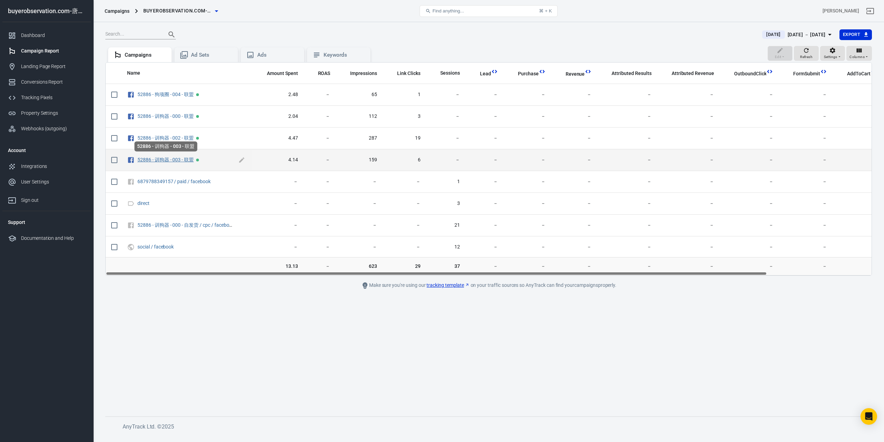
click at [163, 157] on link "52886 - 训狗器 - 003 - 联盟" at bounding box center [165, 160] width 56 height 6
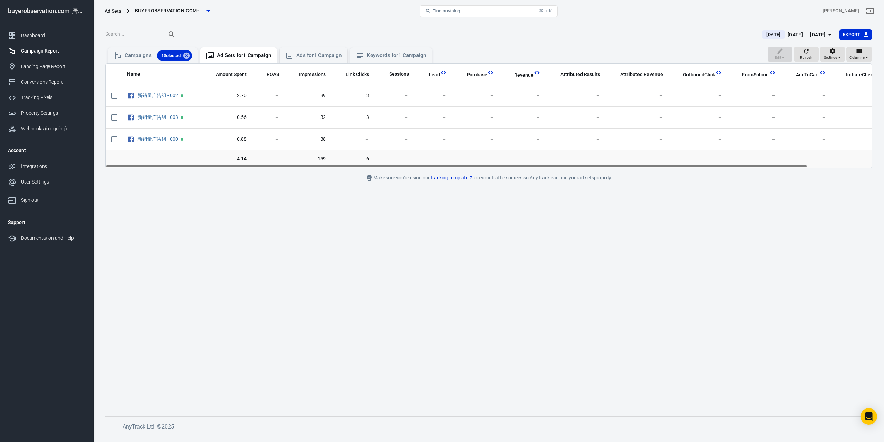
click at [62, 52] on div "Campaign Report" at bounding box center [53, 50] width 64 height 7
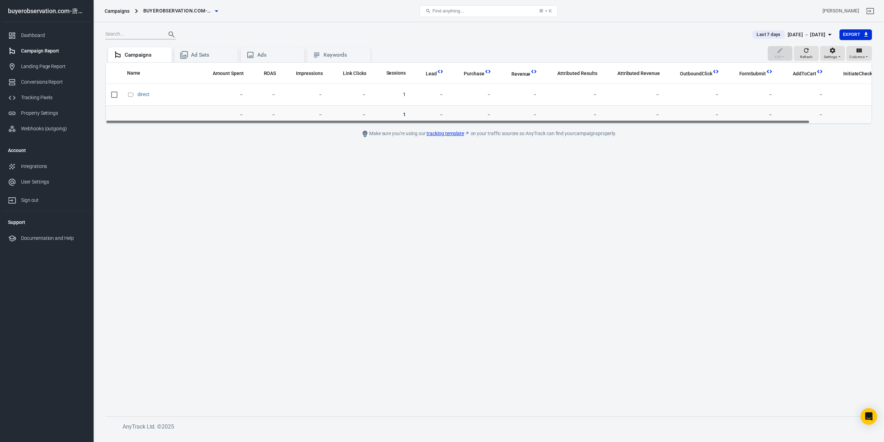
click at [755, 33] on span "Last 7 days" at bounding box center [768, 34] width 29 height 7
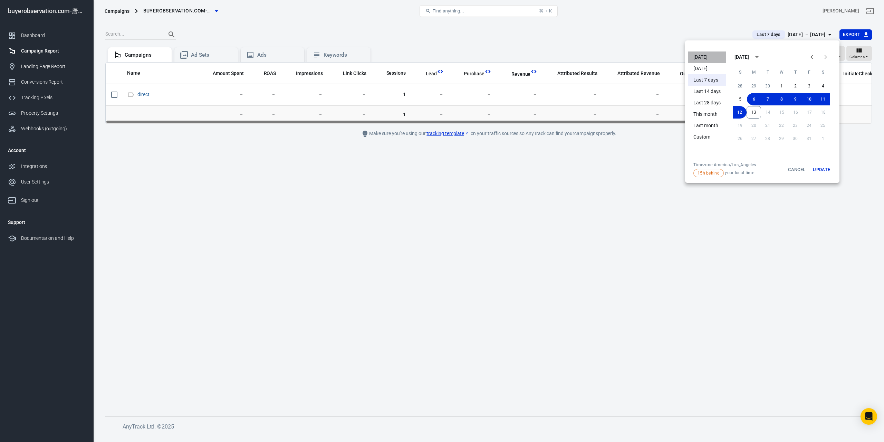
click at [700, 58] on li "[DATE]" at bounding box center [707, 56] width 38 height 11
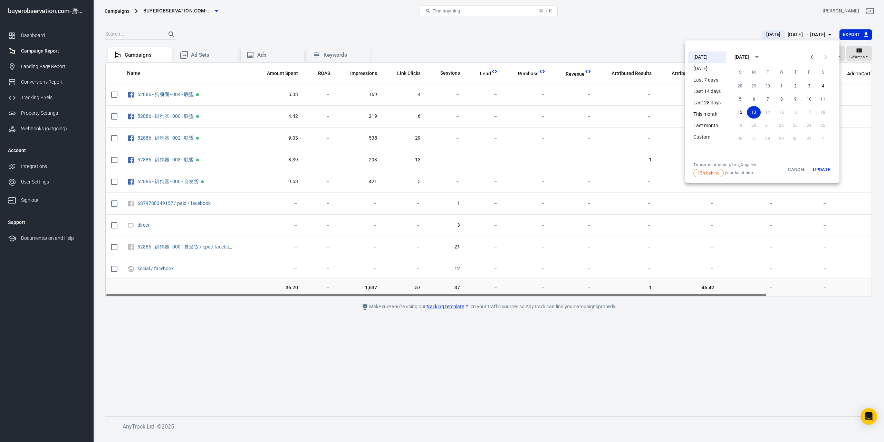
click at [178, 182] on div at bounding box center [442, 221] width 884 height 442
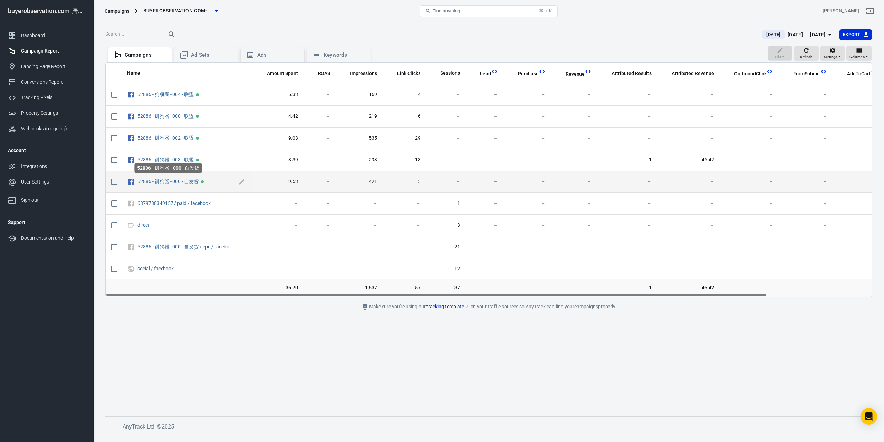
click at [142, 180] on link "52886 - 训狗器 - 000 - 自发货" at bounding box center [167, 182] width 61 height 6
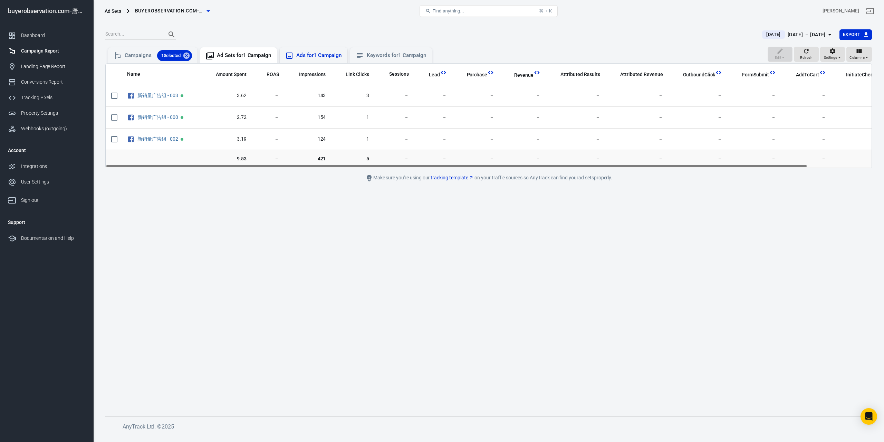
click at [314, 57] on div "Ads for 1 Campaign" at bounding box center [319, 55] width 46 height 7
click at [376, 54] on div "Keywords for 1 Campaign" at bounding box center [397, 55] width 60 height 7
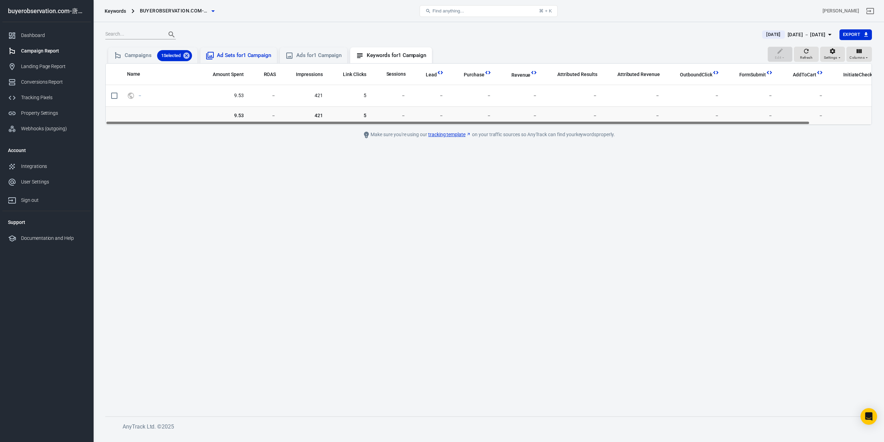
click at [257, 57] on div "Ad Sets for 1 Campaign" at bounding box center [244, 55] width 55 height 7
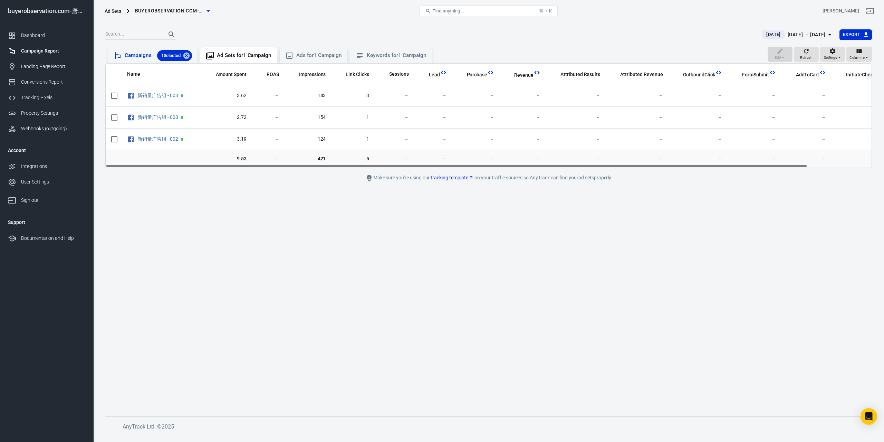
click at [144, 57] on div "Campaigns 1 Selected" at bounding box center [158, 55] width 67 height 11
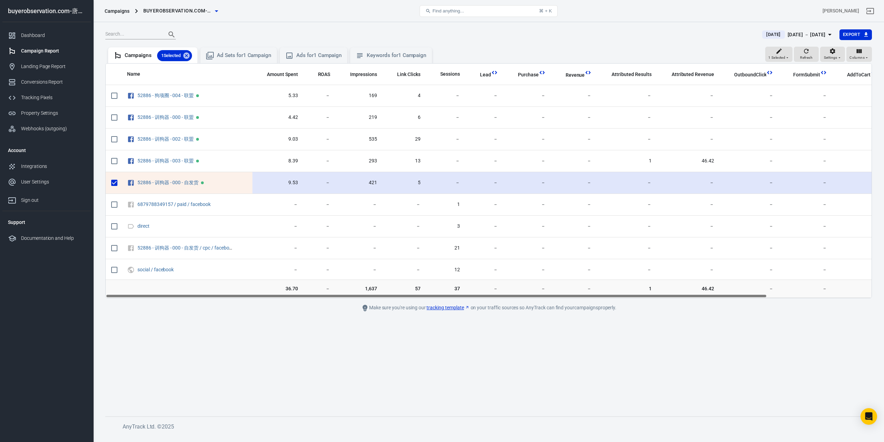
click at [113, 183] on input "scrollable content" at bounding box center [114, 182] width 15 height 15
checkbox input "false"
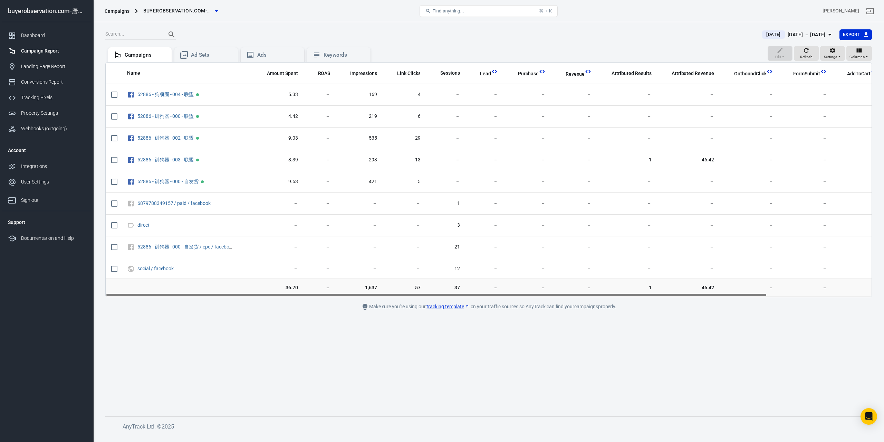
click at [587, 412] on div "[DATE] [DATE] － [DATE] Export Edit Refresh Settings Columns Campaigns Ad Sets A…" at bounding box center [488, 228] width 791 height 413
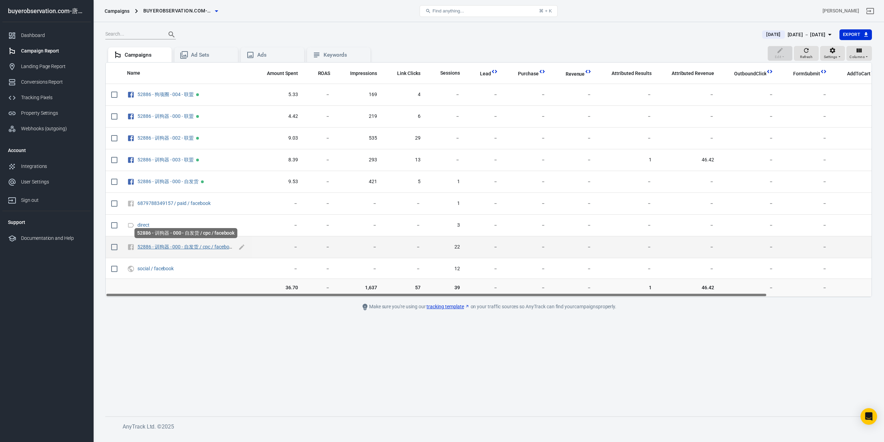
click at [182, 246] on link "52886 - 训狗器 - 000 - 自发货 / cpc / facebook" at bounding box center [185, 247] width 97 height 6
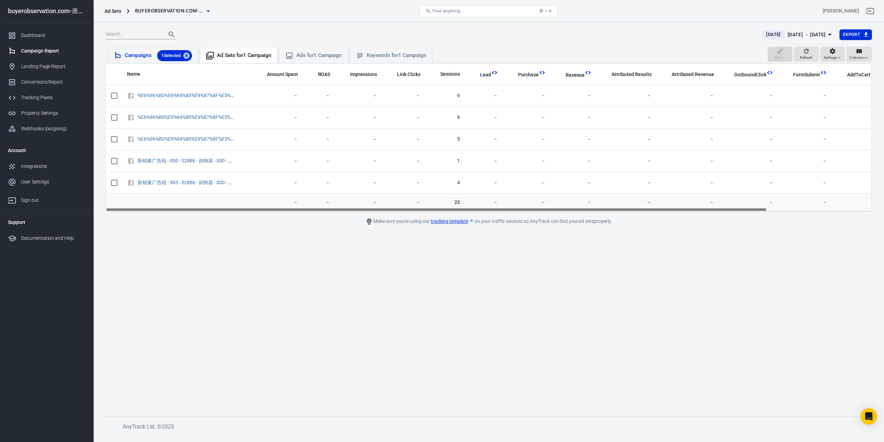
click at [144, 58] on div "Campaigns 1 Selected" at bounding box center [158, 55] width 67 height 11
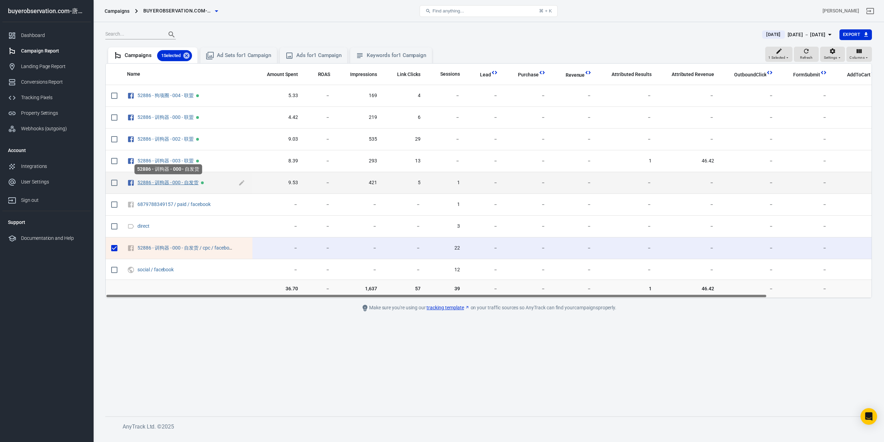
click at [171, 181] on link "52886 - 训狗器 - 000 - 自发货" at bounding box center [167, 183] width 61 height 6
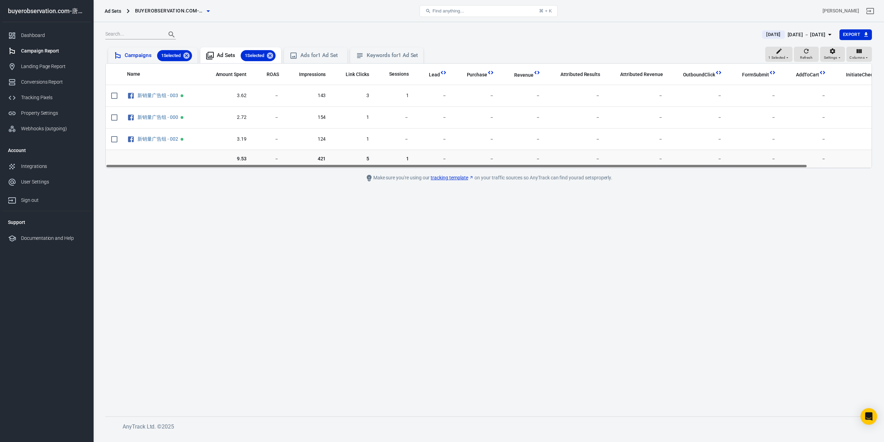
click at [145, 62] on div "Campaigns 1 Selected" at bounding box center [152, 55] width 89 height 16
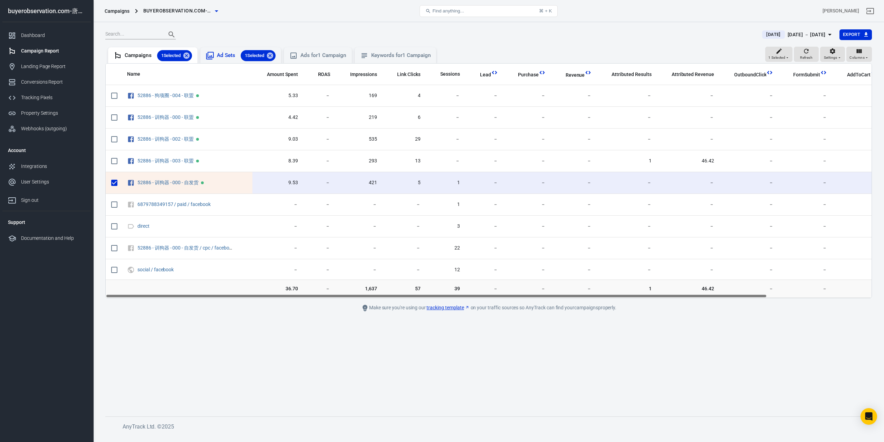
click at [229, 57] on div "Ad Sets 1 Selected" at bounding box center [246, 55] width 59 height 11
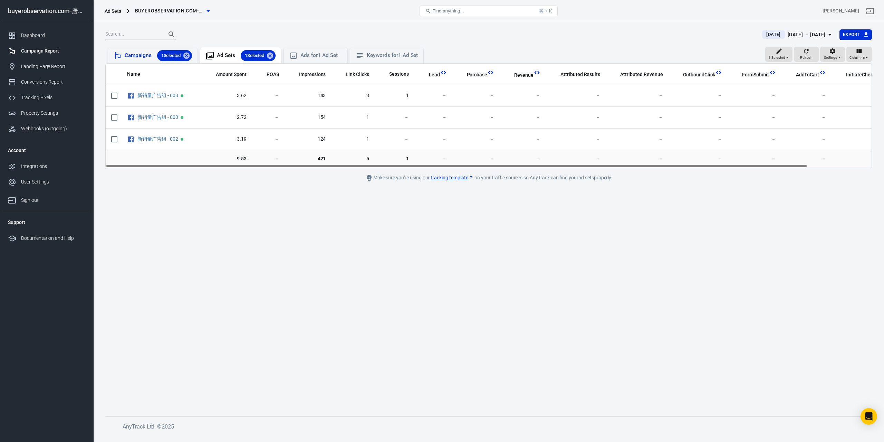
click at [129, 53] on div "Campaigns 1 Selected" at bounding box center [158, 55] width 67 height 11
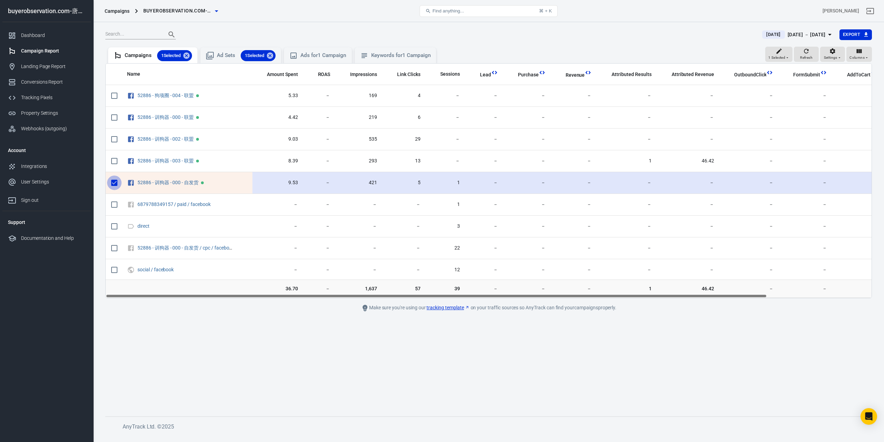
click at [113, 182] on input "scrollable content" at bounding box center [114, 182] width 15 height 15
checkbox input "false"
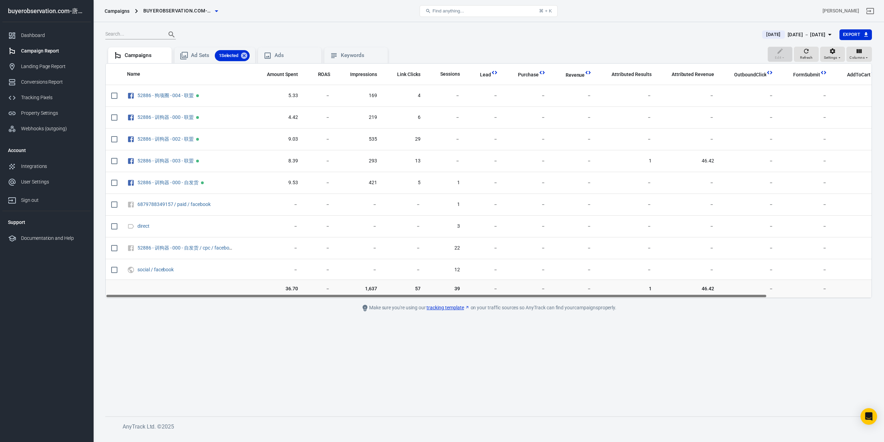
drag, startPoint x: 361, startPoint y: 295, endPoint x: 184, endPoint y: 310, distance: 178.2
click at [184, 310] on main "Today Oct 13 － Oct 13, 2025 Export Edit Refresh Settings Columns Campaigns Ad S…" at bounding box center [488, 217] width 767 height 376
click at [198, 55] on div "Ad Sets 1 Selected" at bounding box center [220, 55] width 59 height 11
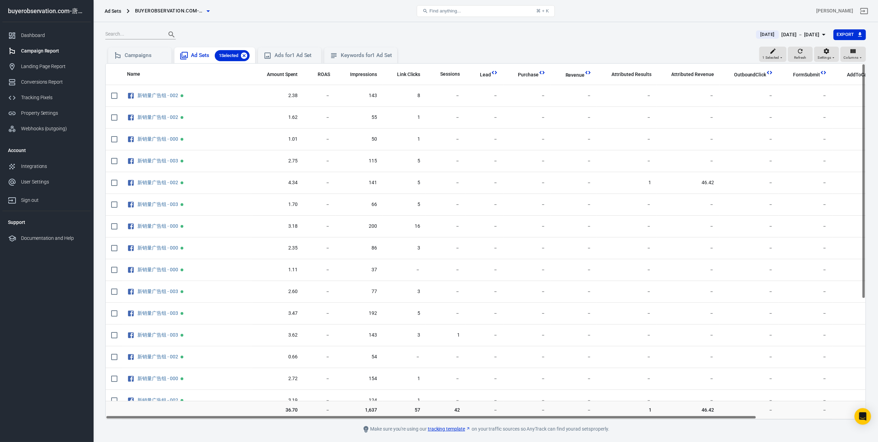
click at [244, 56] on icon at bounding box center [244, 55] width 6 height 6
click at [151, 55] on div "Campaigns" at bounding box center [145, 54] width 41 height 7
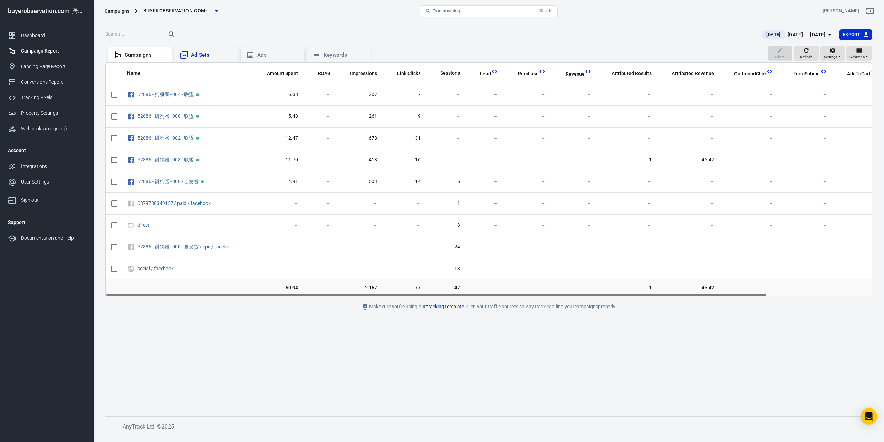
click at [199, 56] on div "Ad Sets" at bounding box center [211, 54] width 41 height 7
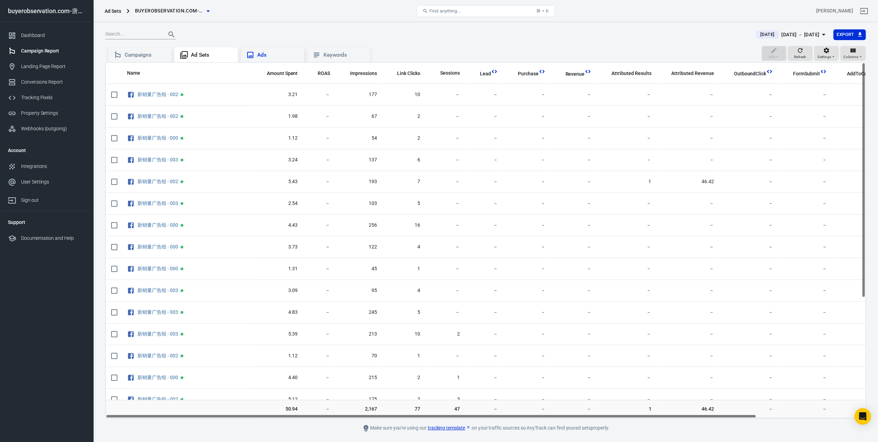
click at [261, 54] on div "Ads" at bounding box center [277, 54] width 41 height 7
click at [332, 52] on div "Keywords" at bounding box center [344, 54] width 41 height 7
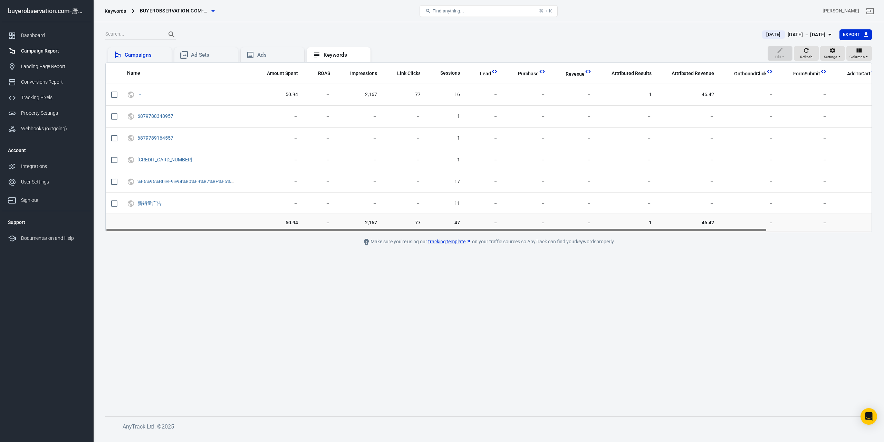
click at [157, 55] on div "Campaigns" at bounding box center [145, 54] width 41 height 7
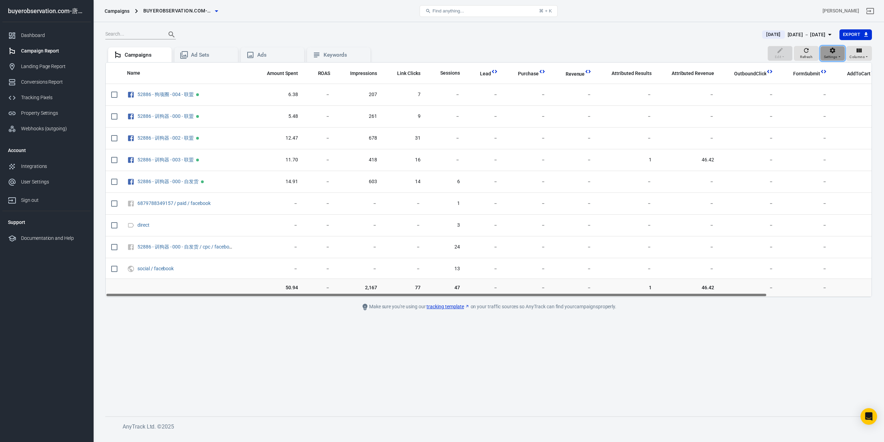
click at [839, 51] on div "Settings" at bounding box center [833, 53] width 18 height 13
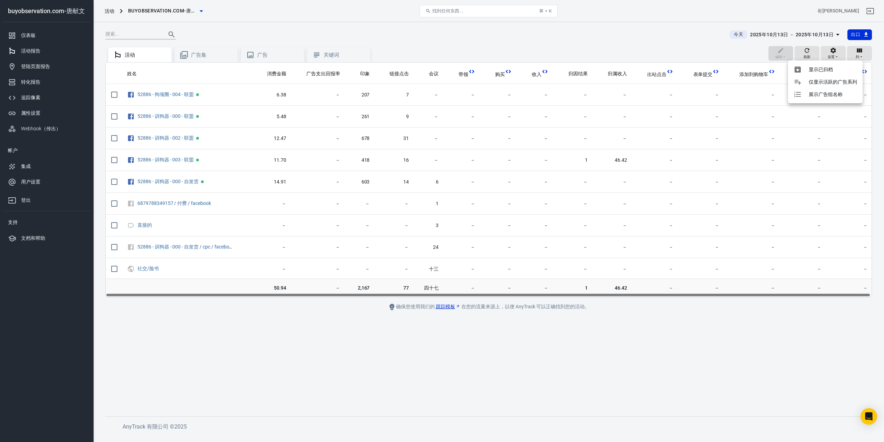
click at [833, 54] on div at bounding box center [442, 221] width 884 height 442
click at [857, 55] on font "列" at bounding box center [857, 57] width 3 height 4
click at [840, 160] on font "定制" at bounding box center [842, 158] width 10 height 6
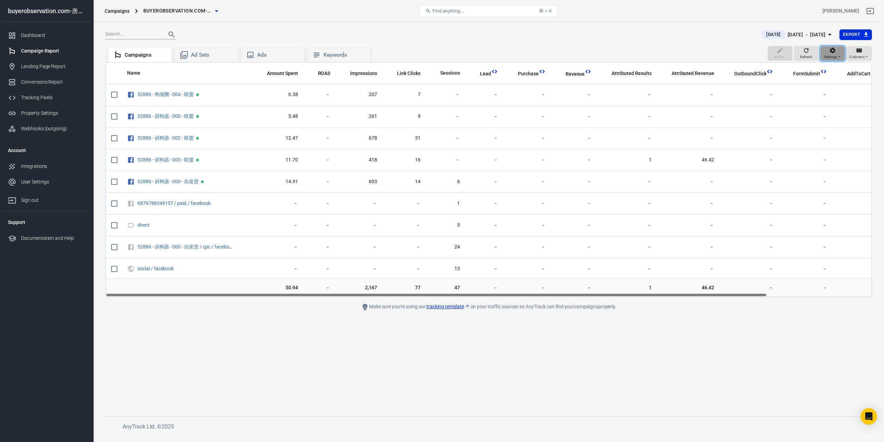
click at [828, 52] on div "Settings" at bounding box center [833, 53] width 18 height 13
click at [612, 33] on div at bounding box center [442, 221] width 884 height 442
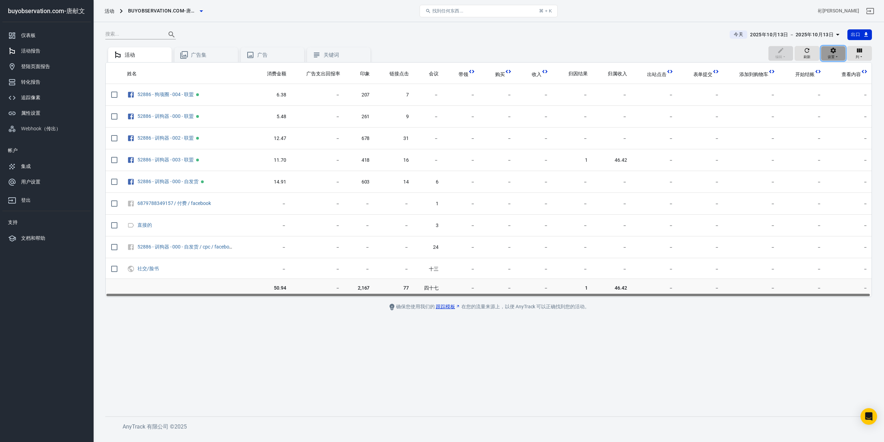
click at [834, 58] on font "设置" at bounding box center [831, 57] width 7 height 4
click at [859, 57] on div at bounding box center [442, 221] width 884 height 442
click at [859, 56] on icon "button" at bounding box center [861, 57] width 4 height 4
click at [834, 176] on font "自定义列..." at bounding box center [833, 179] width 23 height 6
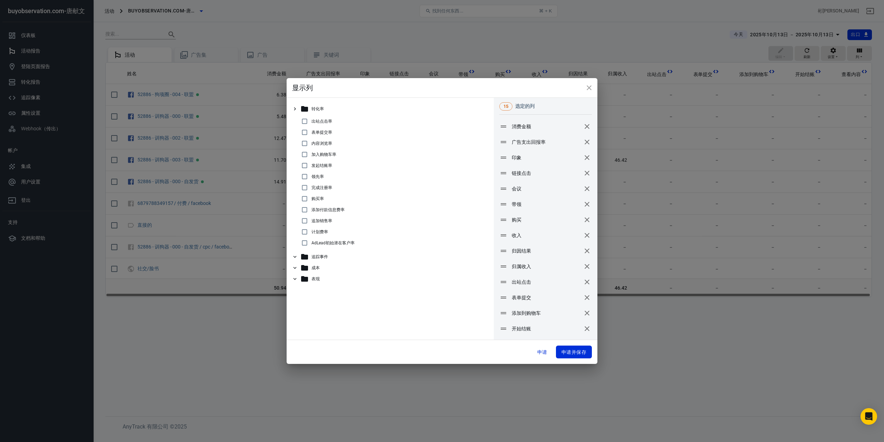
scroll to position [15, 0]
drag, startPoint x: 507, startPoint y: 300, endPoint x: 503, endPoint y: 210, distance: 90.6
click at [503, 210] on icon at bounding box center [500, 207] width 8 height 8
drag, startPoint x: 519, startPoint y: 314, endPoint x: 513, endPoint y: 221, distance: 92.8
click at [513, 221] on font "开始结账" at bounding box center [514, 221] width 19 height 6
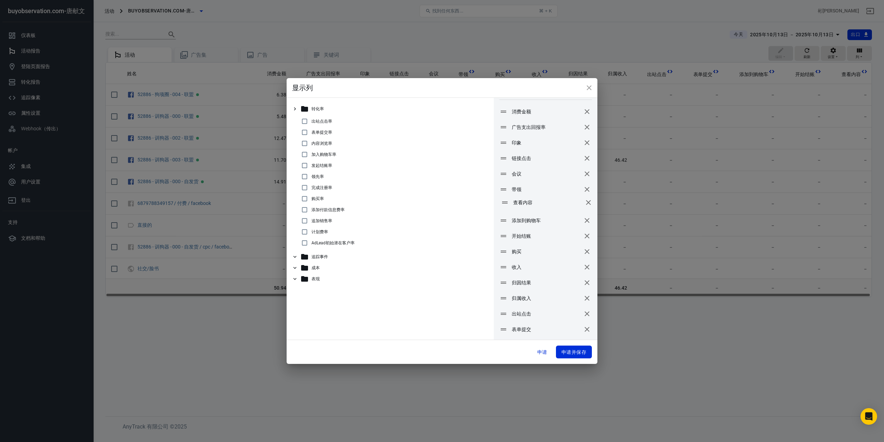
drag, startPoint x: 513, startPoint y: 334, endPoint x: 515, endPoint y: 207, distance: 126.7
click at [515, 207] on li "查看内容" at bounding box center [547, 203] width 104 height 16
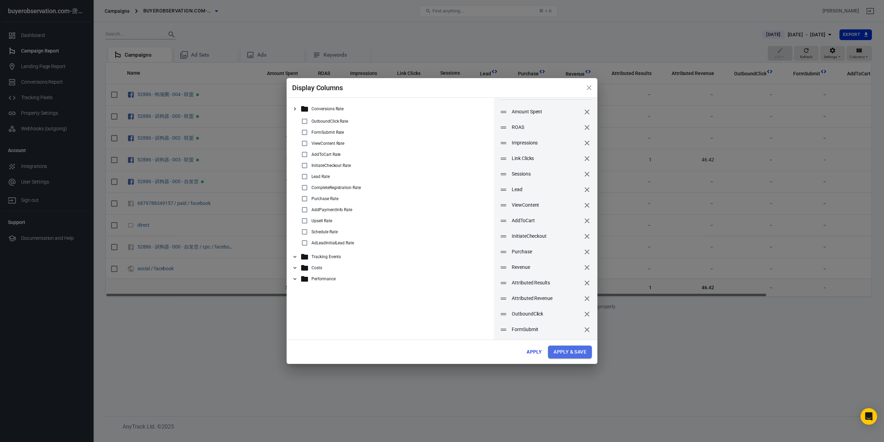
click at [577, 348] on button "Apply & Save" at bounding box center [570, 351] width 44 height 13
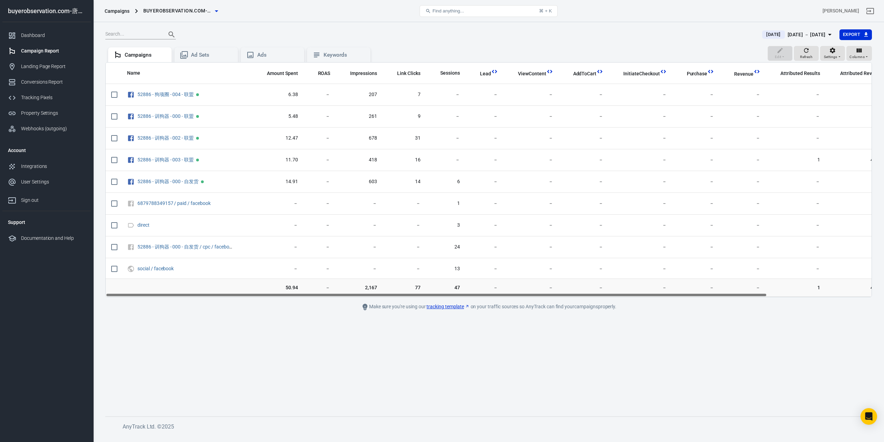
drag, startPoint x: 636, startPoint y: 295, endPoint x: 393, endPoint y: 299, distance: 243.1
click at [393, 299] on main "Today Oct 13 － Oct 13, 2025 Export Edit Refresh Settings Columns Campaigns Ad S…" at bounding box center [488, 217] width 767 height 376
drag, startPoint x: 663, startPoint y: 296, endPoint x: 500, endPoint y: 301, distance: 163.4
click at [500, 301] on main "Today Oct 13 － Oct 13, 2025 Export Edit Refresh Settings Columns Campaigns Ad S…" at bounding box center [488, 217] width 767 height 376
